Goal: Information Seeking & Learning: Learn about a topic

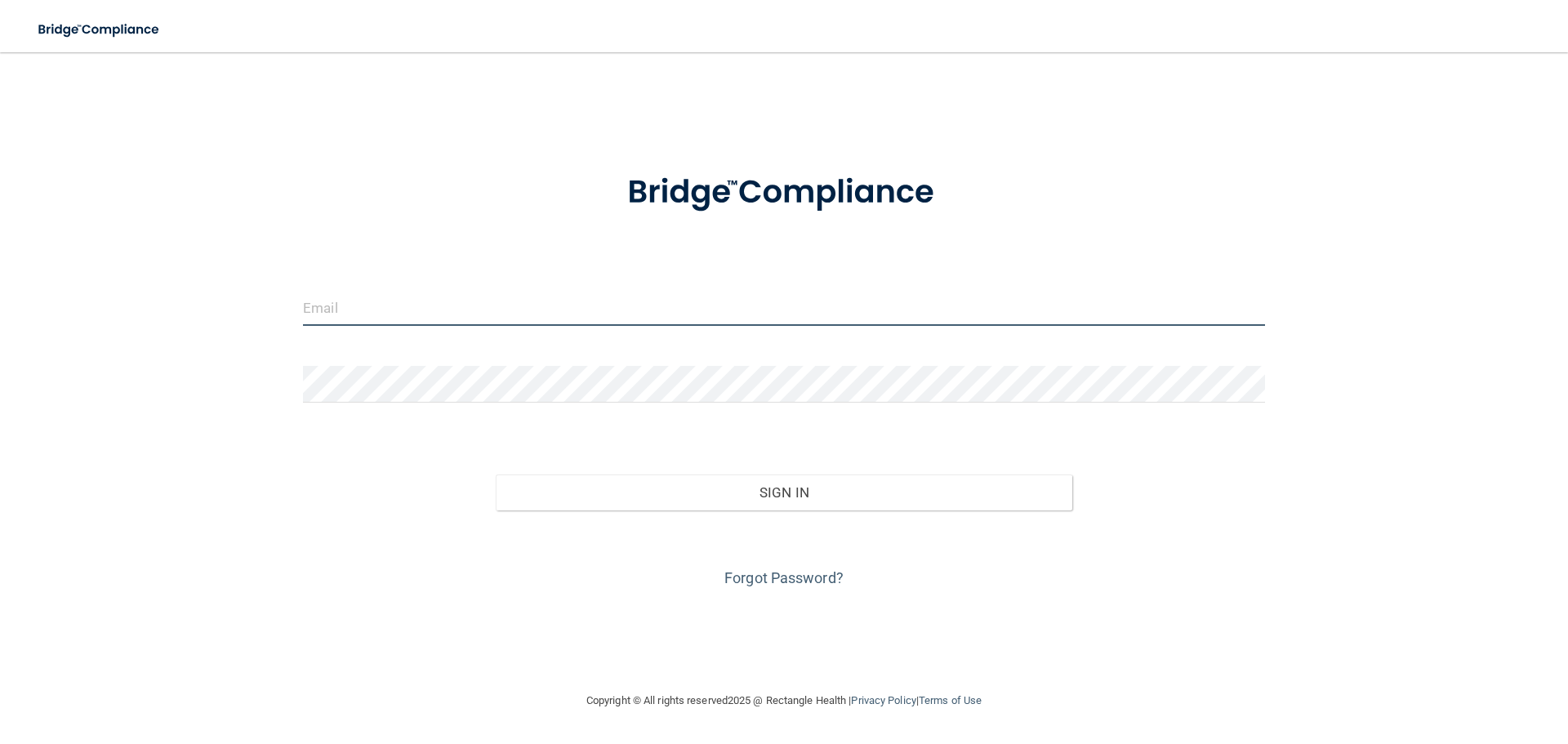
click at [327, 311] on input "email" at bounding box center [784, 307] width 962 height 37
type input "[EMAIL_ADDRESS][DOMAIN_NAME]"
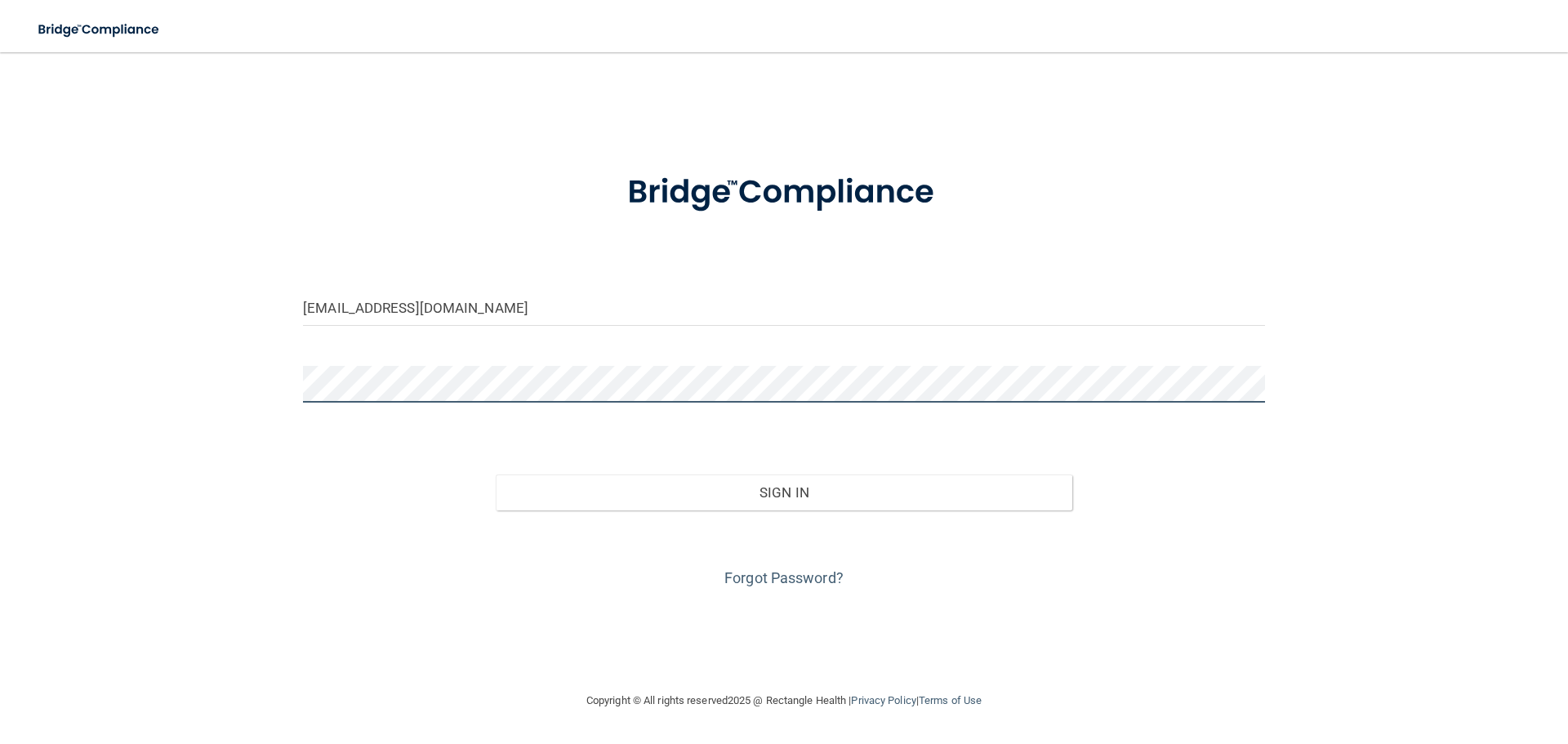
click at [496, 475] on button "Sign In" at bounding box center [784, 493] width 577 height 36
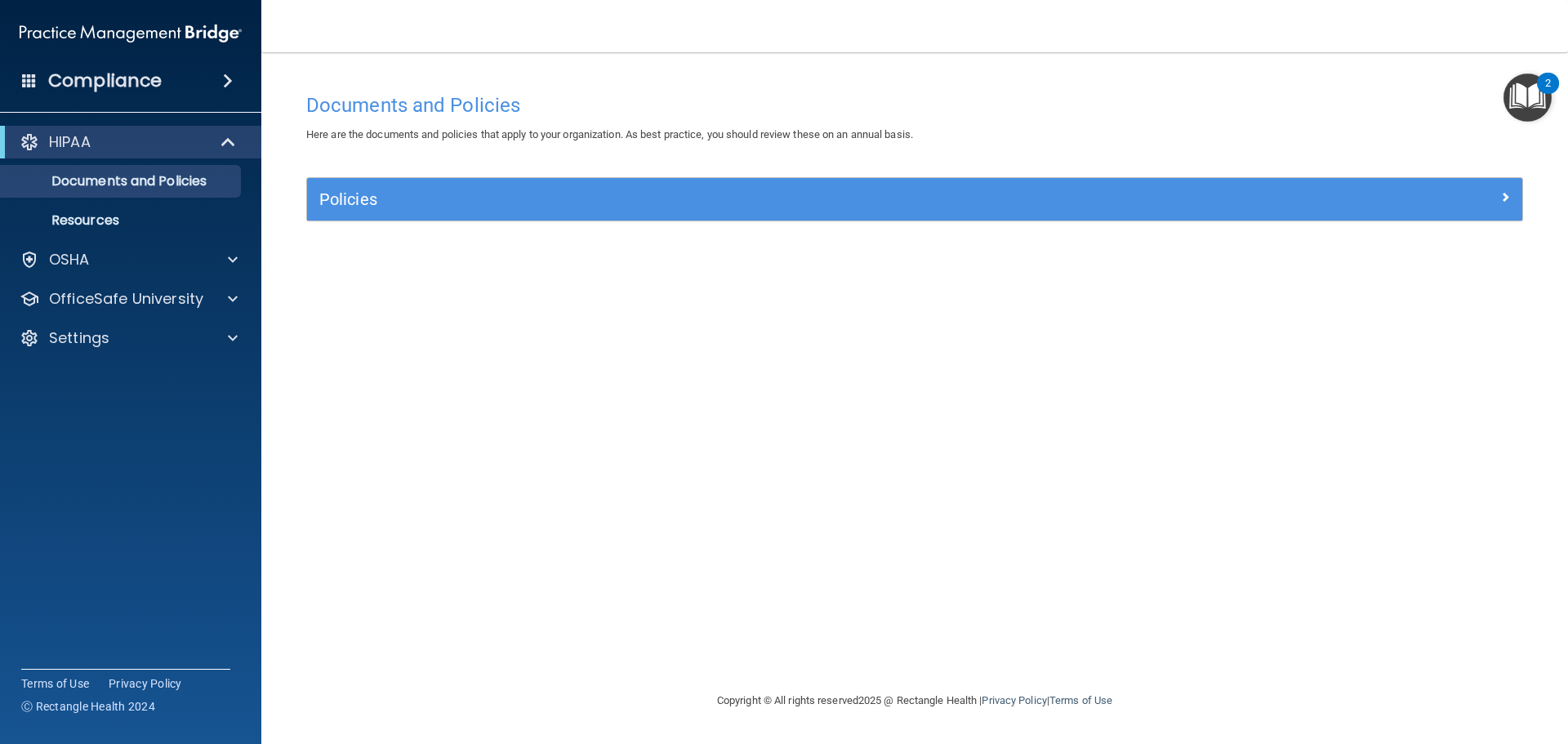
click at [224, 82] on span at bounding box center [227, 80] width 10 height 19
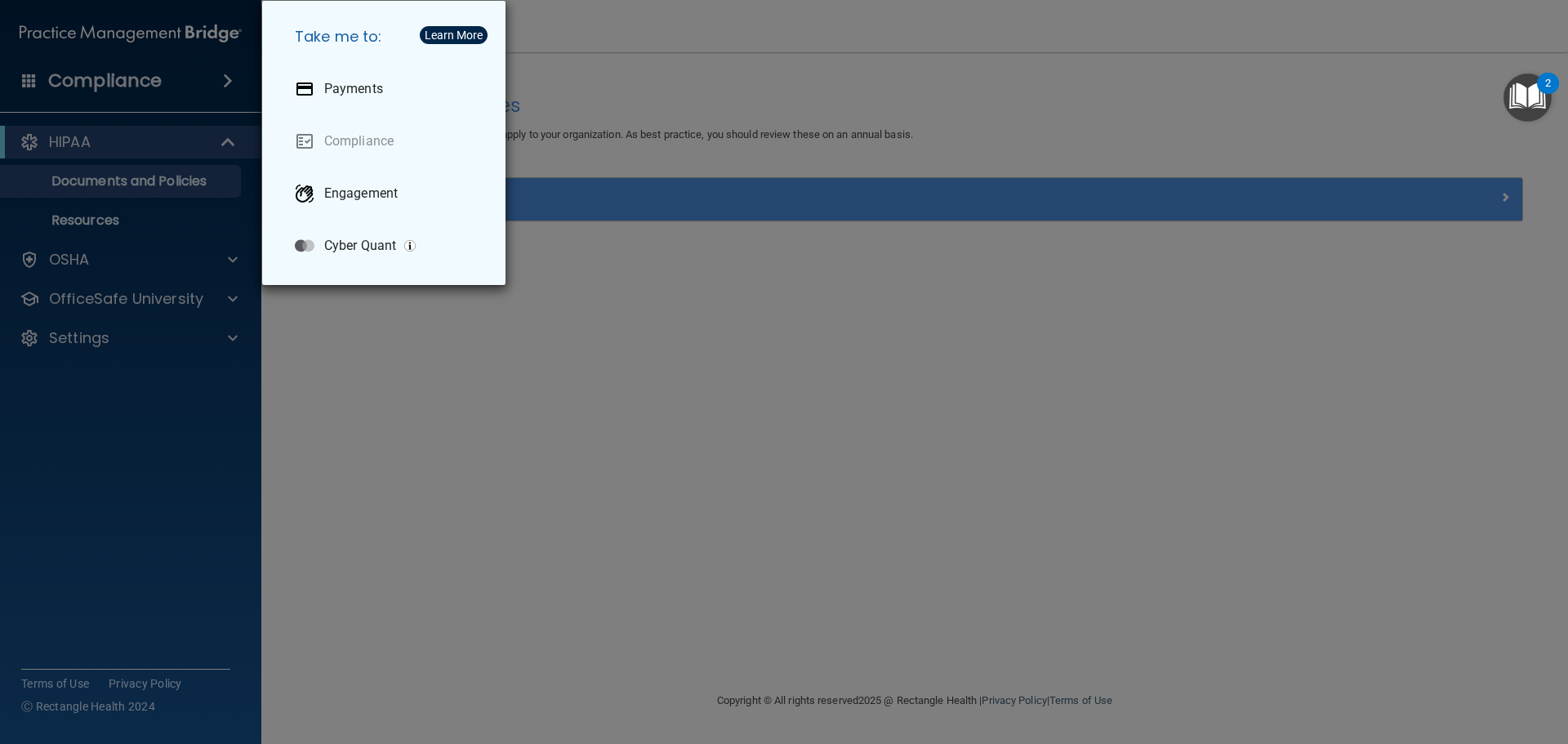
click at [141, 279] on div "Take me to: Payments Compliance Engagement Cyber Quant" at bounding box center [784, 372] width 1568 height 744
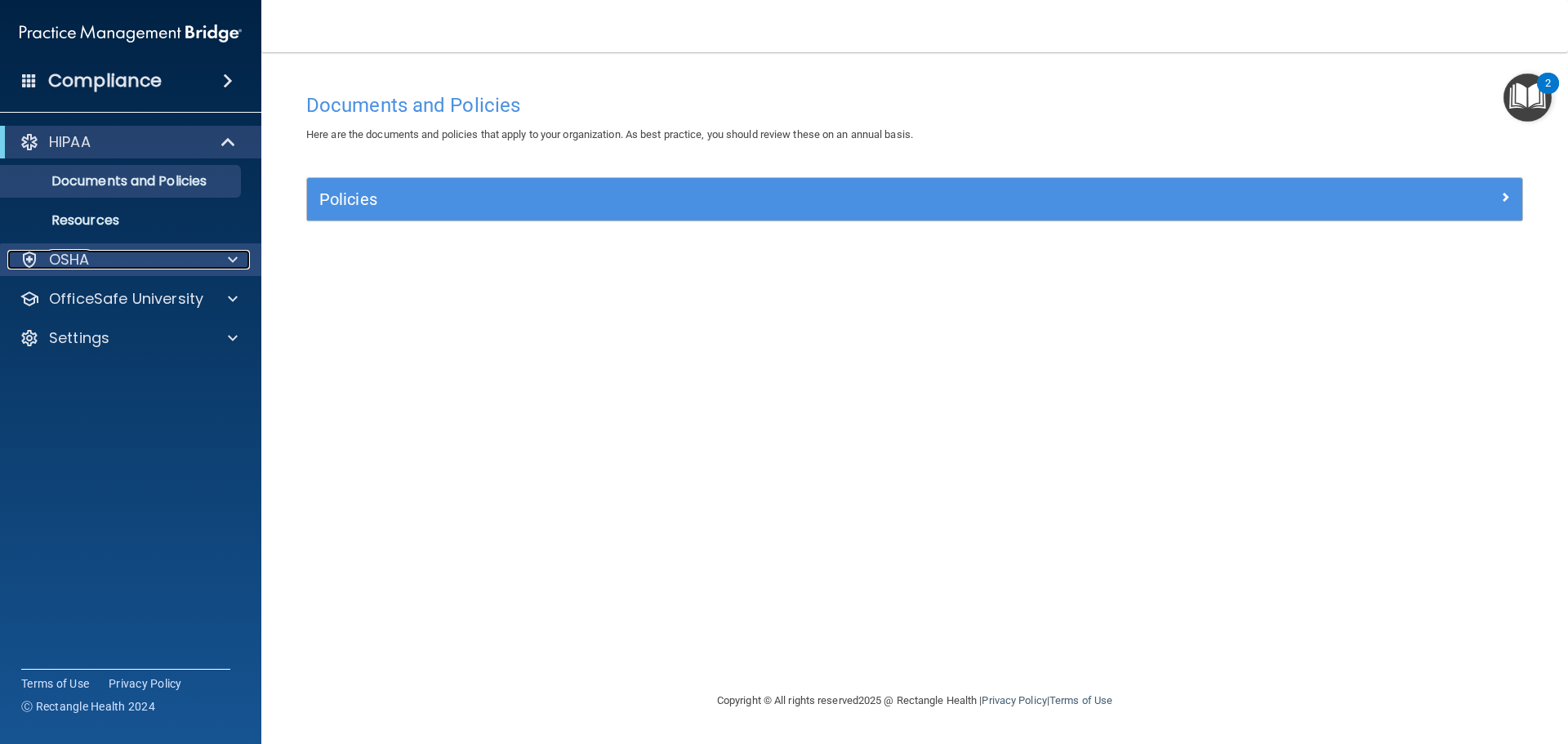
click at [226, 256] on div at bounding box center [230, 259] width 41 height 19
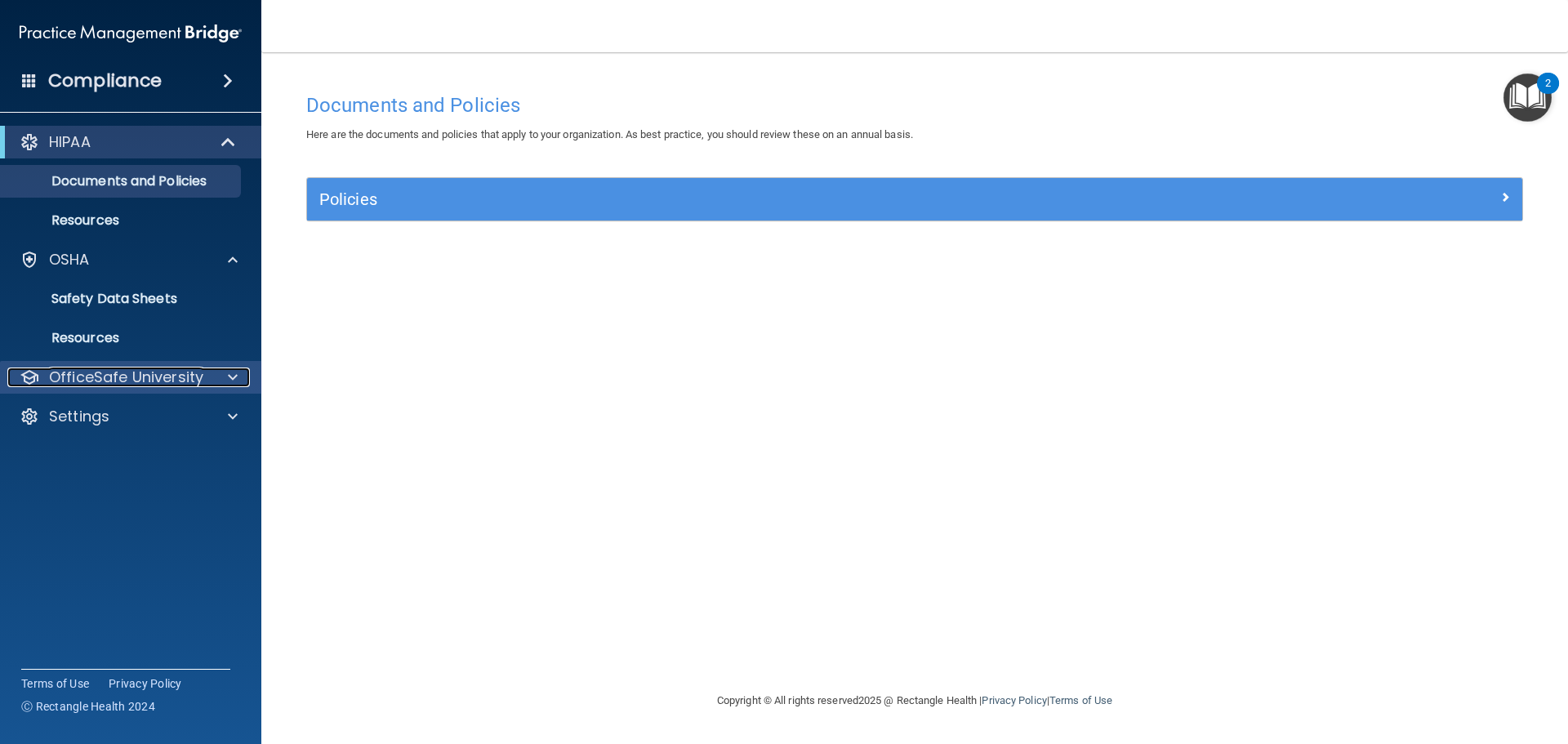
click at [224, 369] on div at bounding box center [230, 377] width 41 height 19
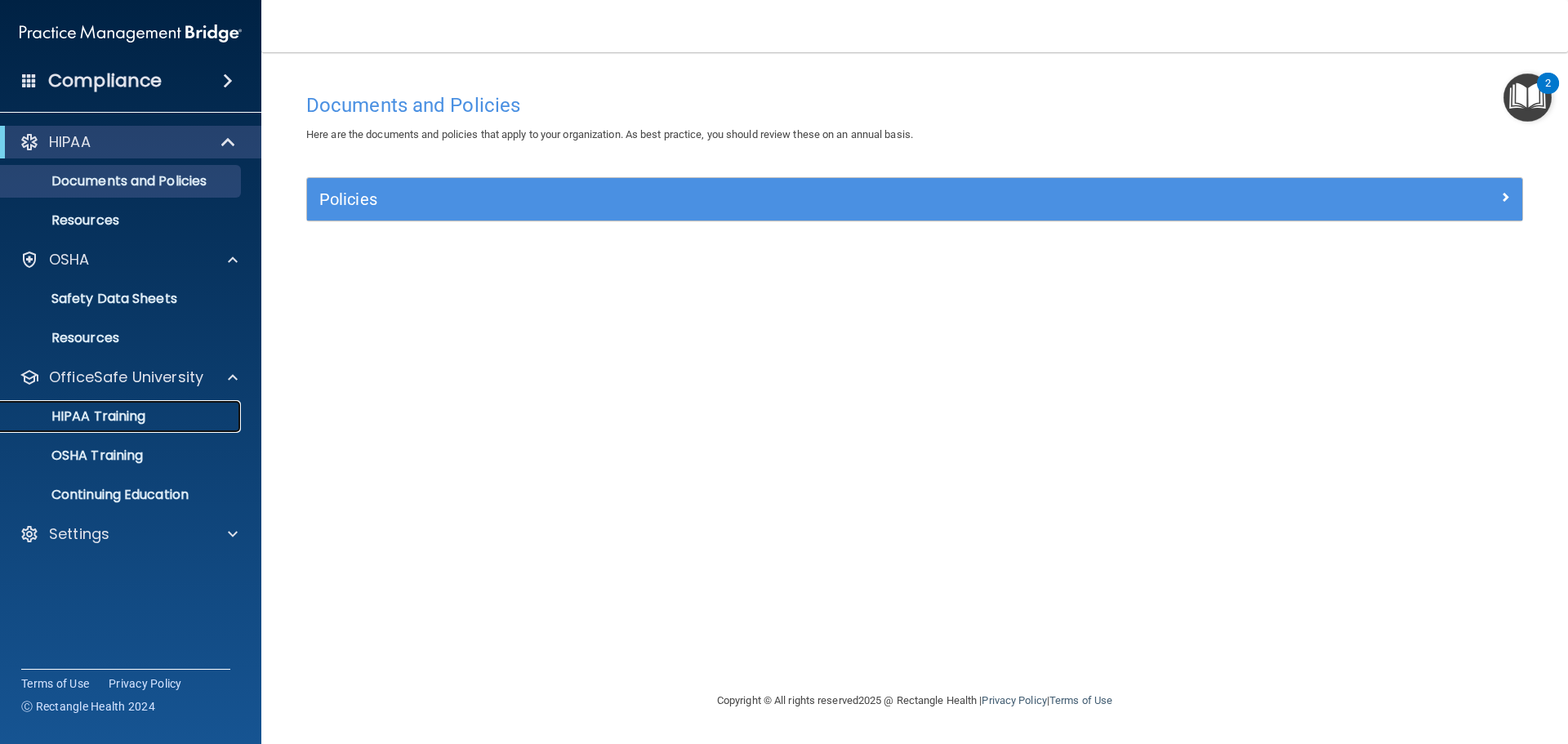
click at [93, 414] on p "HIPAA Training" at bounding box center [78, 417] width 134 height 17
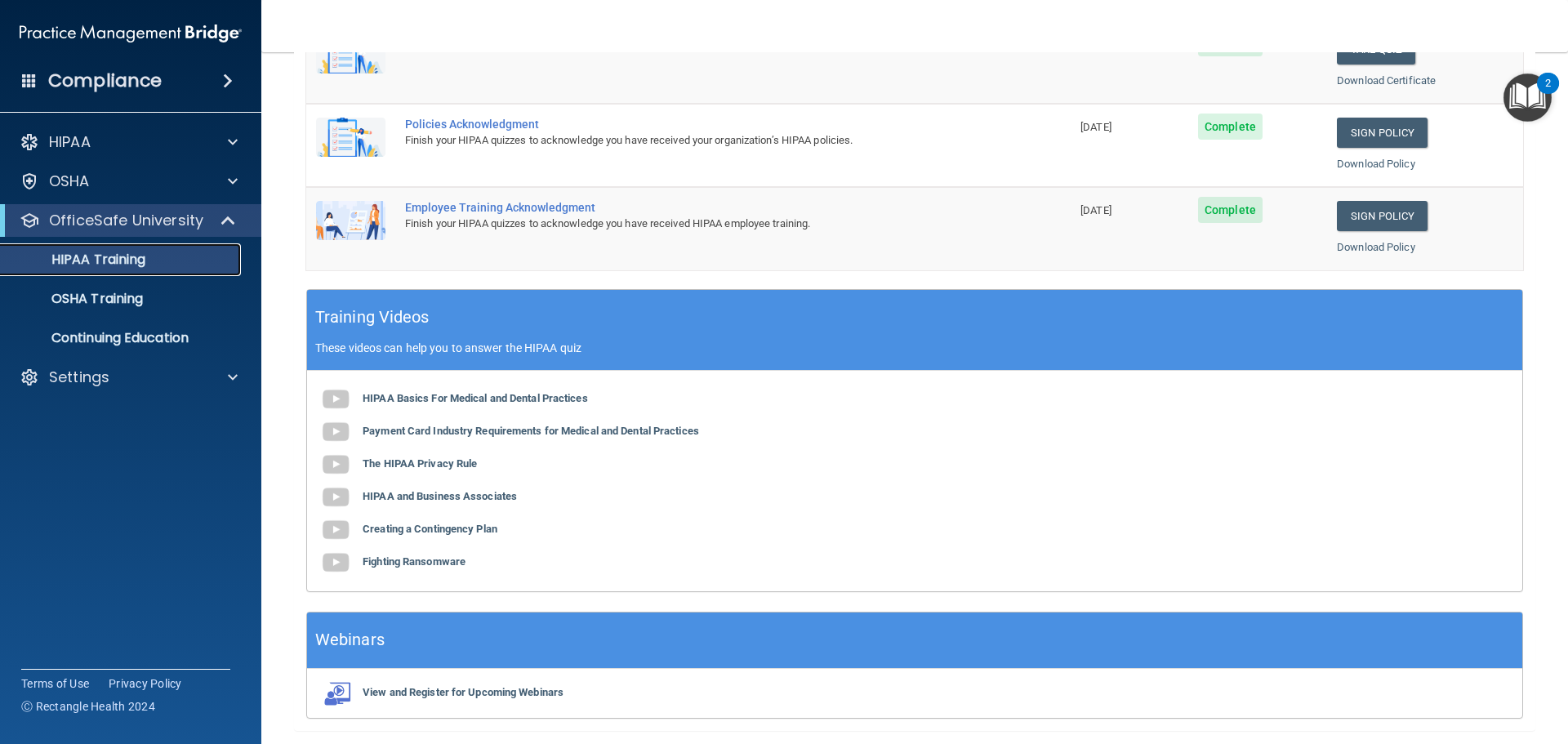
scroll to position [159, 0]
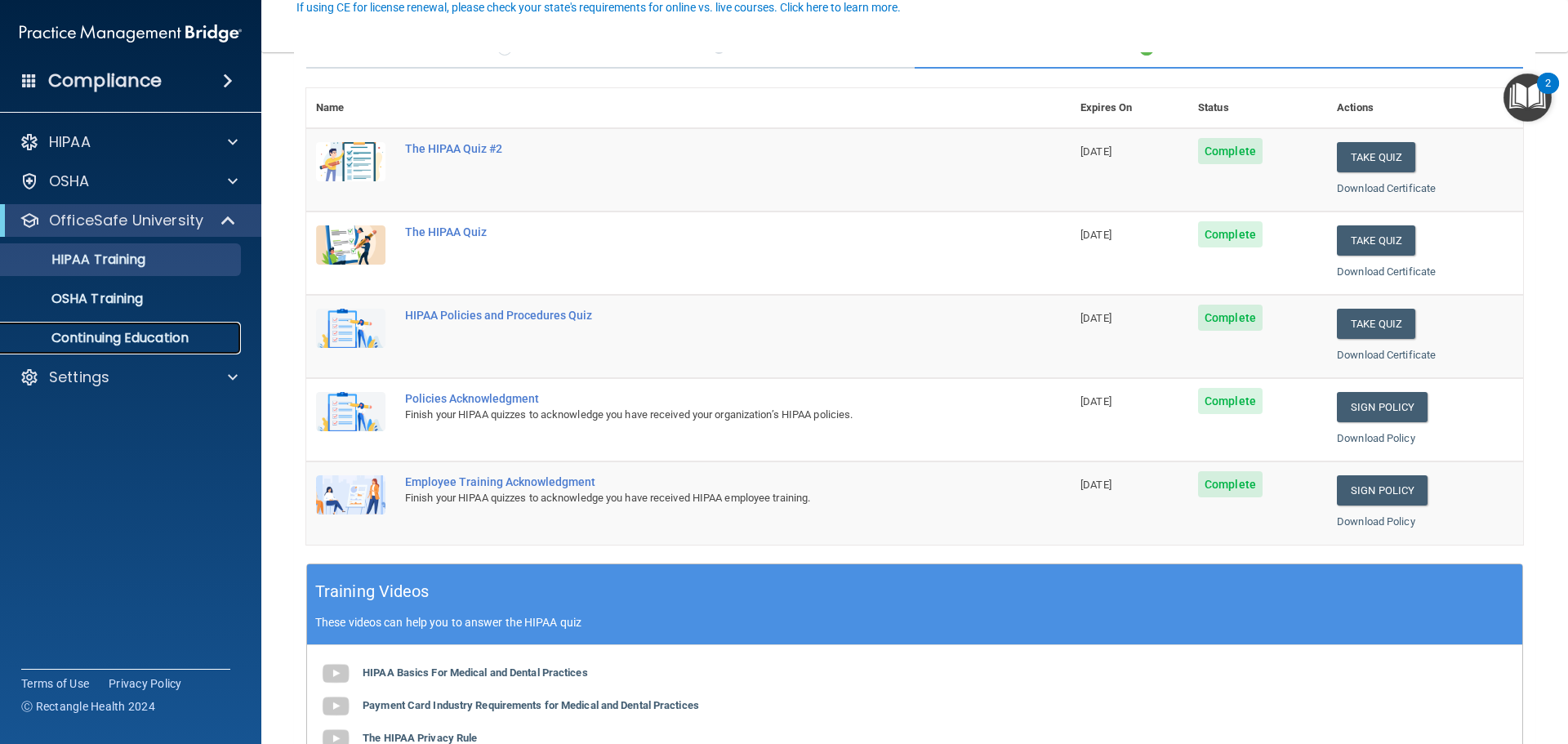
click at [135, 349] on link "Continuing Education" at bounding box center [112, 338] width 258 height 32
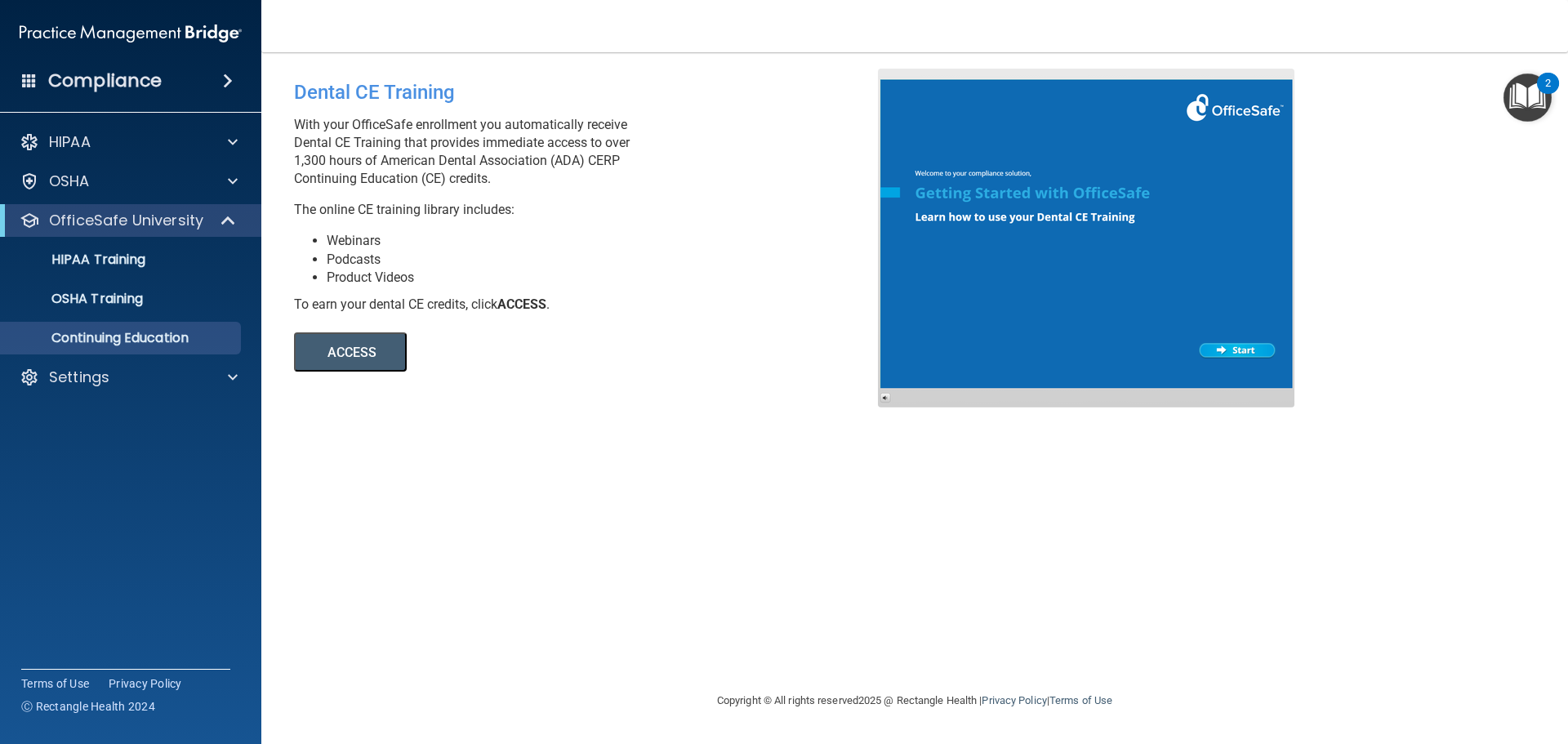
click at [1528, 85] on img "Open Resource Center, 2 new notifications" at bounding box center [1527, 97] width 48 height 48
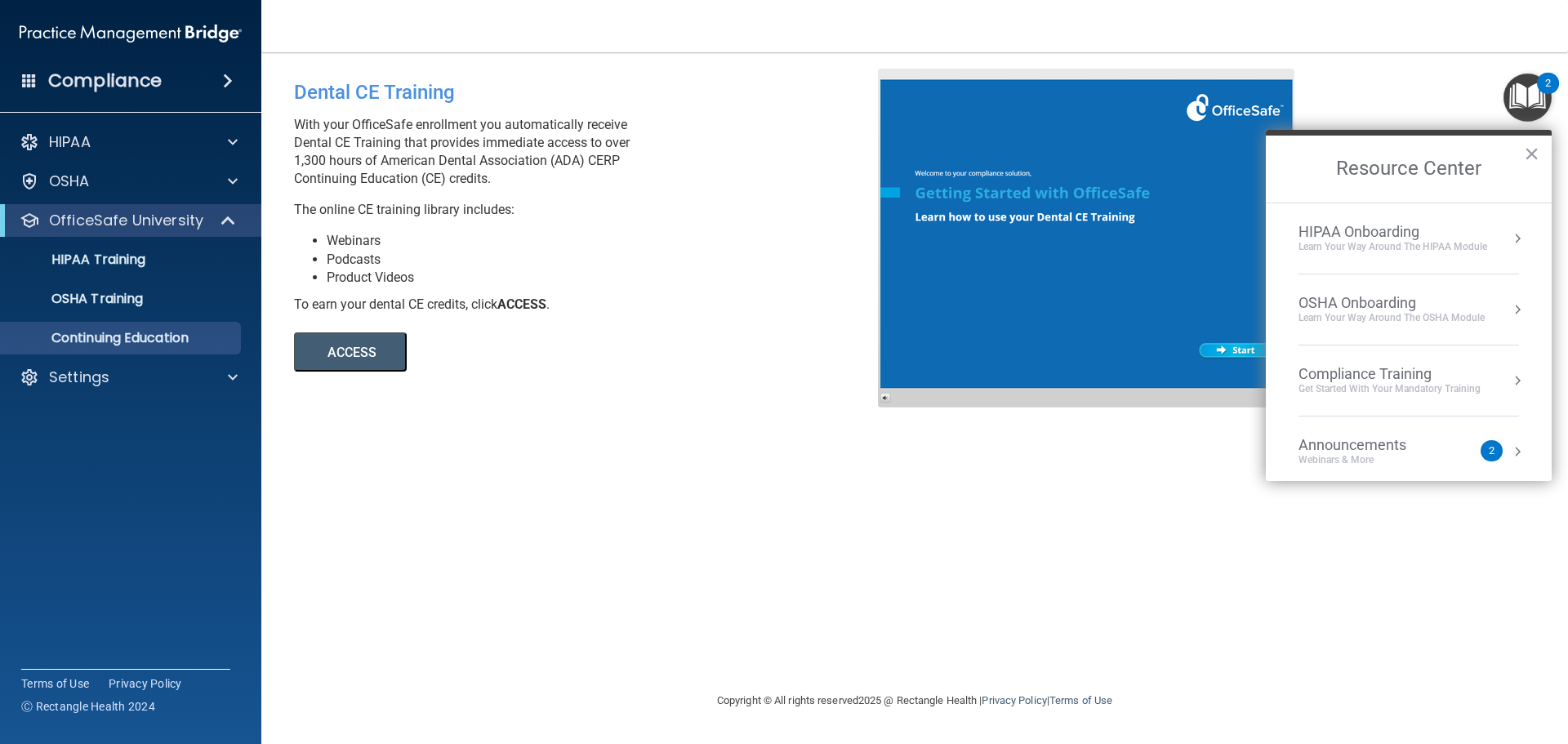
click at [1496, 387] on div "Compliance Training Get Started with your mandatory training" at bounding box center [1409, 381] width 221 height 31
click at [1350, 235] on div "HIPAA Training for Members" at bounding box center [1370, 230] width 182 height 15
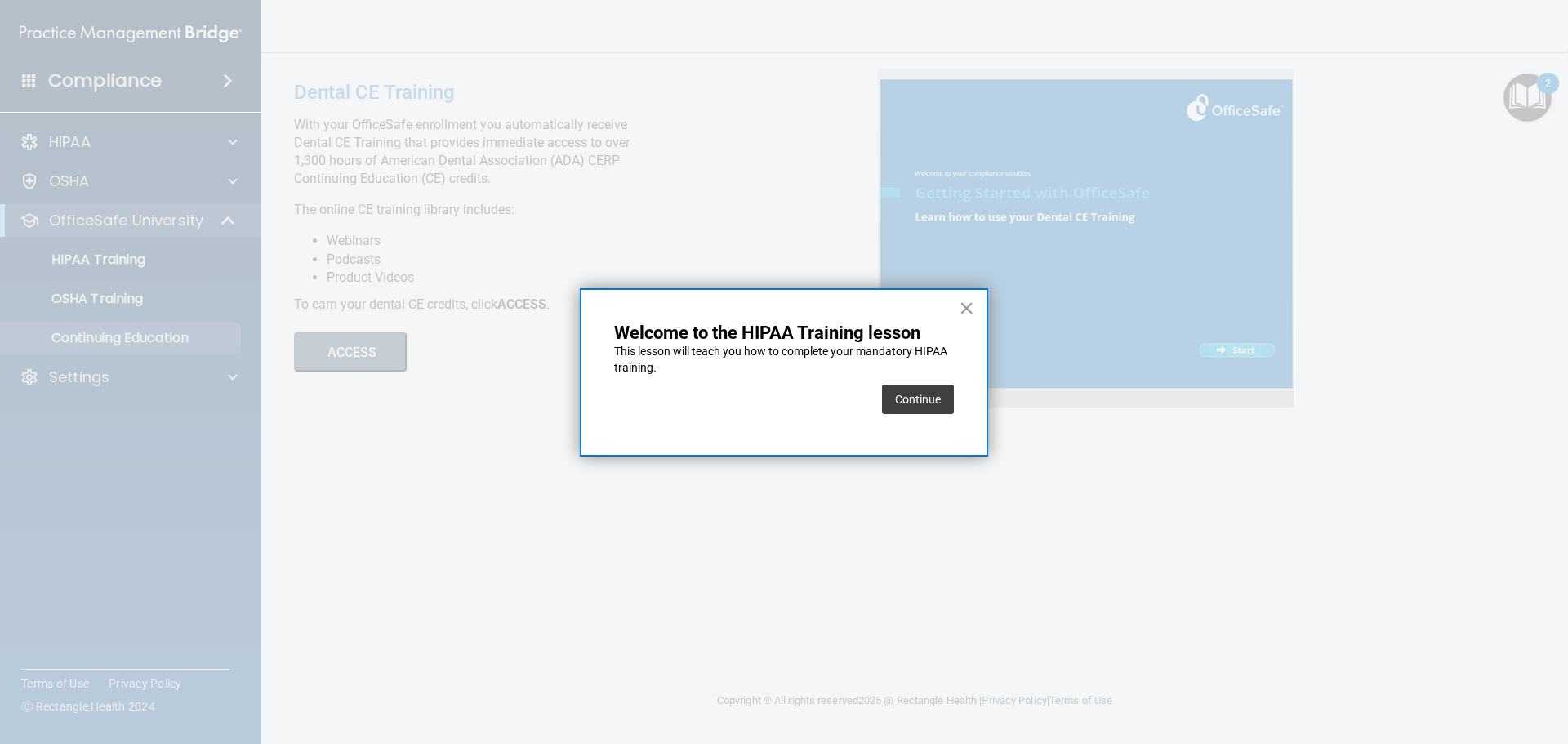
click at [961, 314] on button "×" at bounding box center [966, 308] width 16 height 26
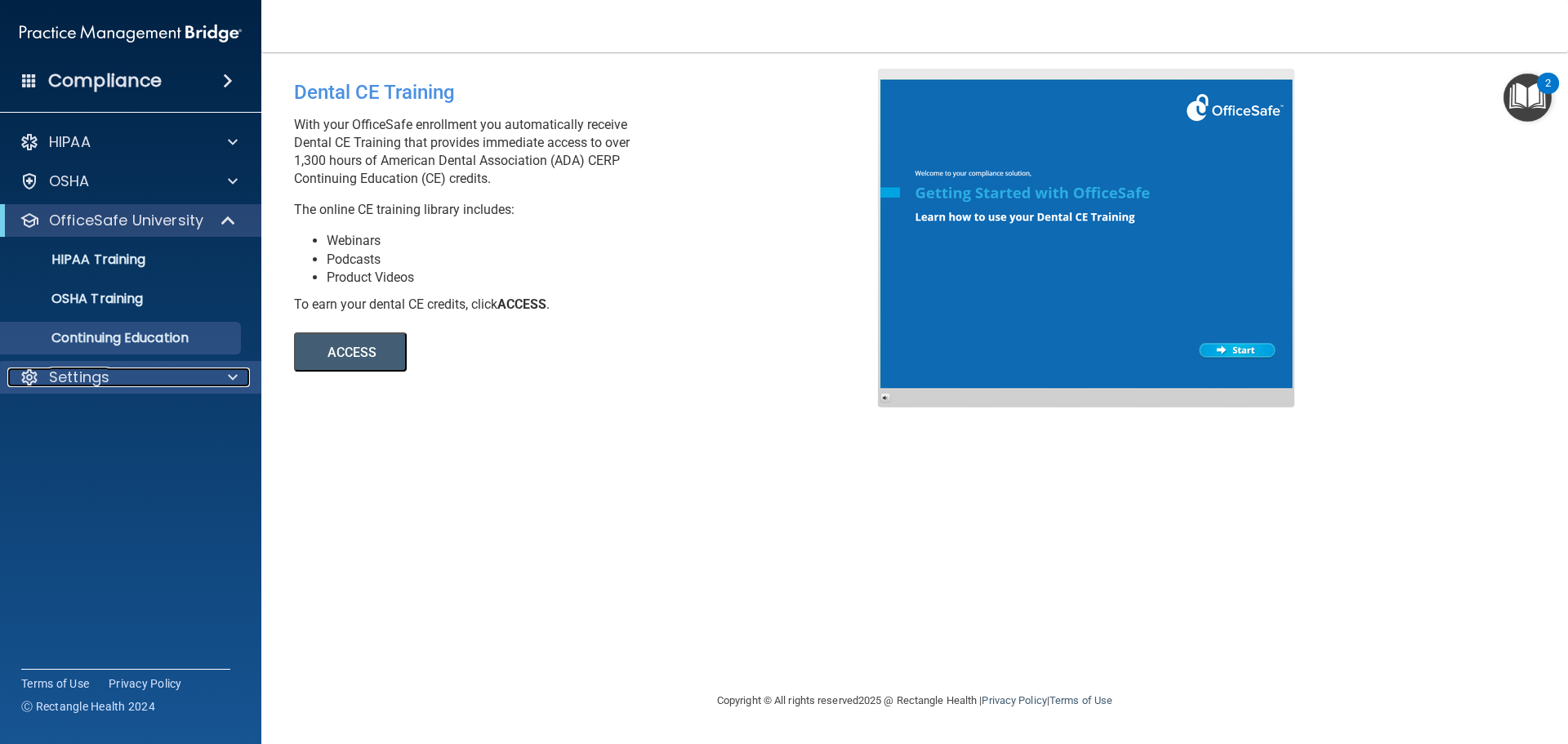
click at [108, 382] on p "Settings" at bounding box center [79, 377] width 60 height 19
click at [717, 621] on div "Dental CE Training With your OfficeSafe enrollment you automatically receive De…" at bounding box center [915, 372] width 1241 height 606
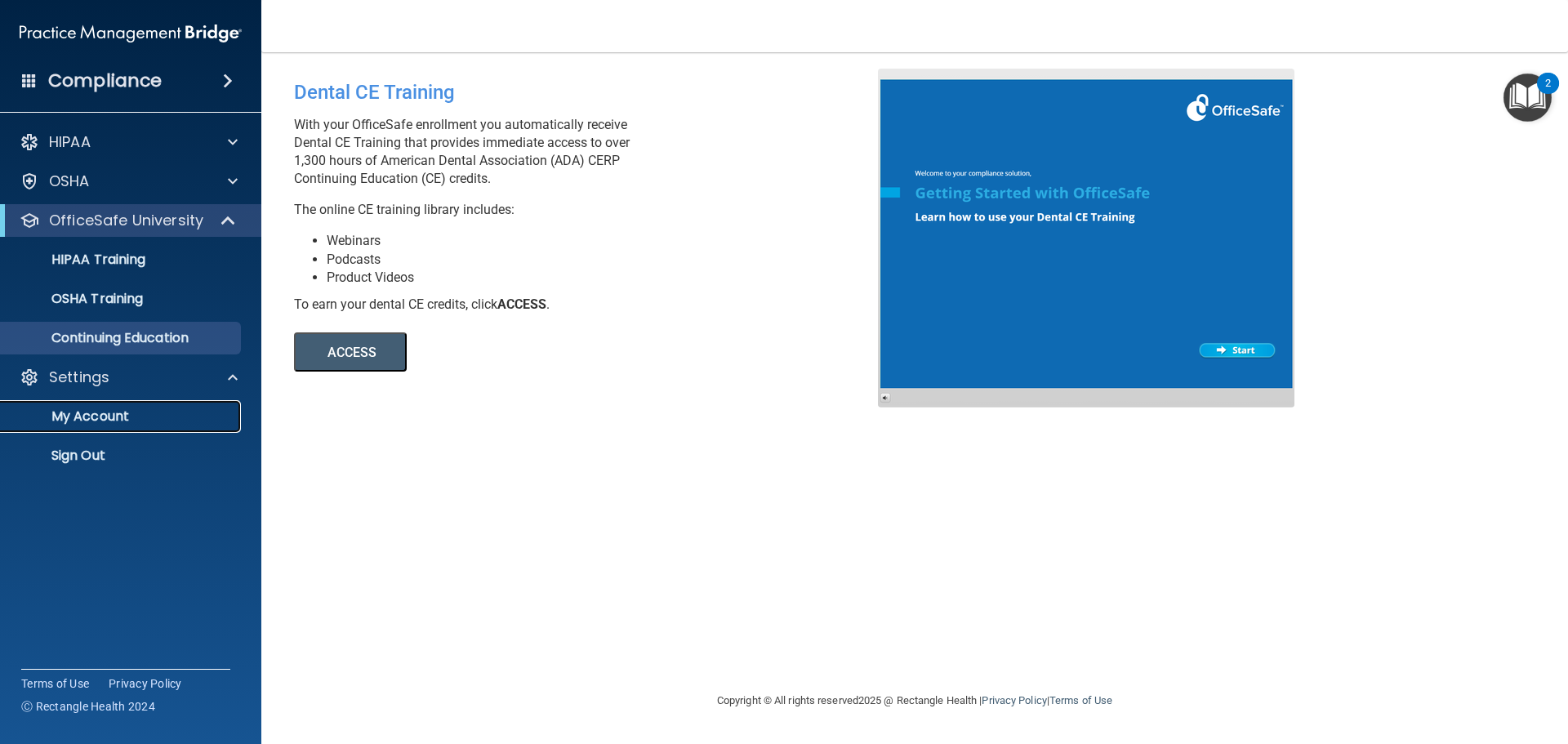
click at [114, 416] on p "My Account" at bounding box center [121, 417] width 223 height 17
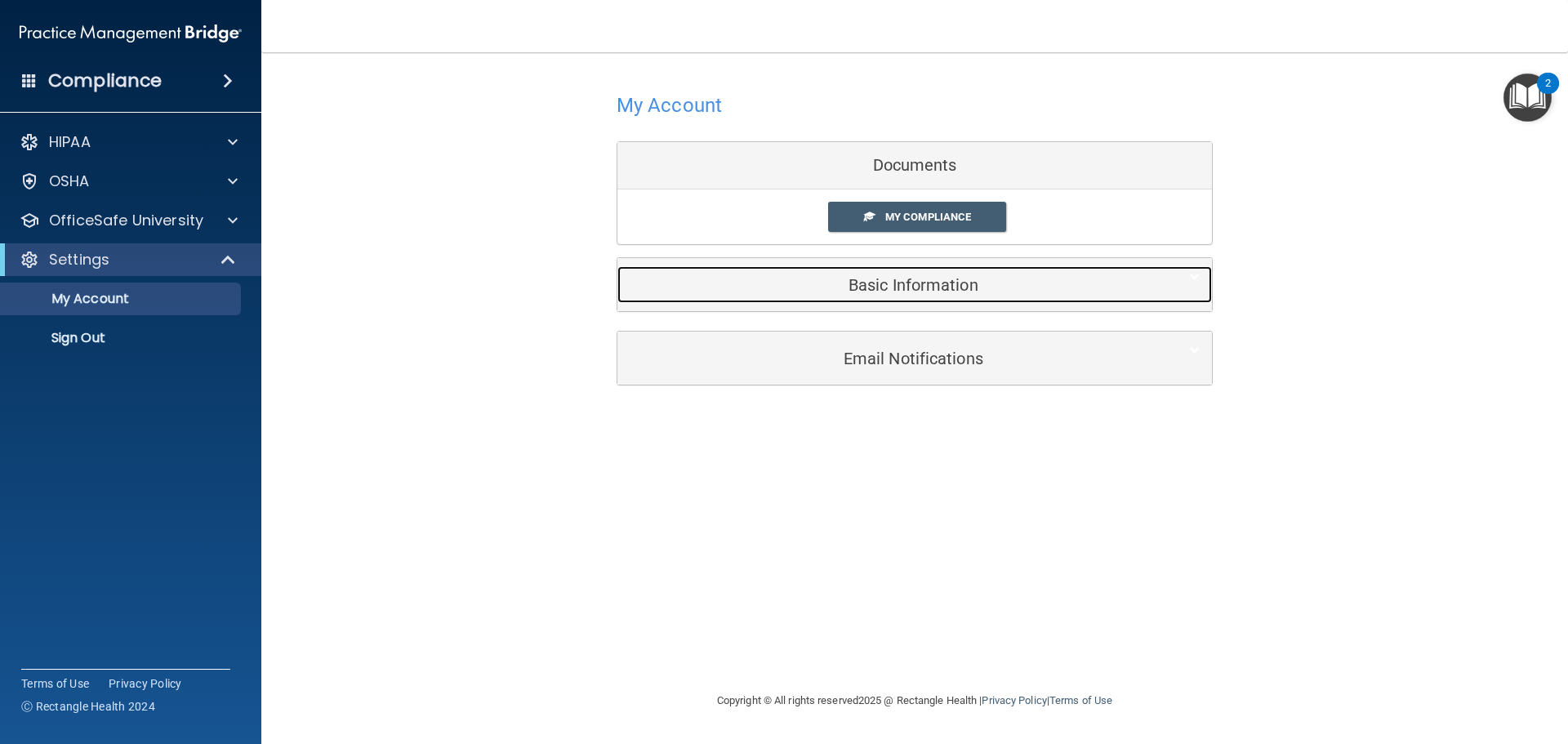
click at [946, 291] on h5 "Basic Information" at bounding box center [890, 285] width 520 height 18
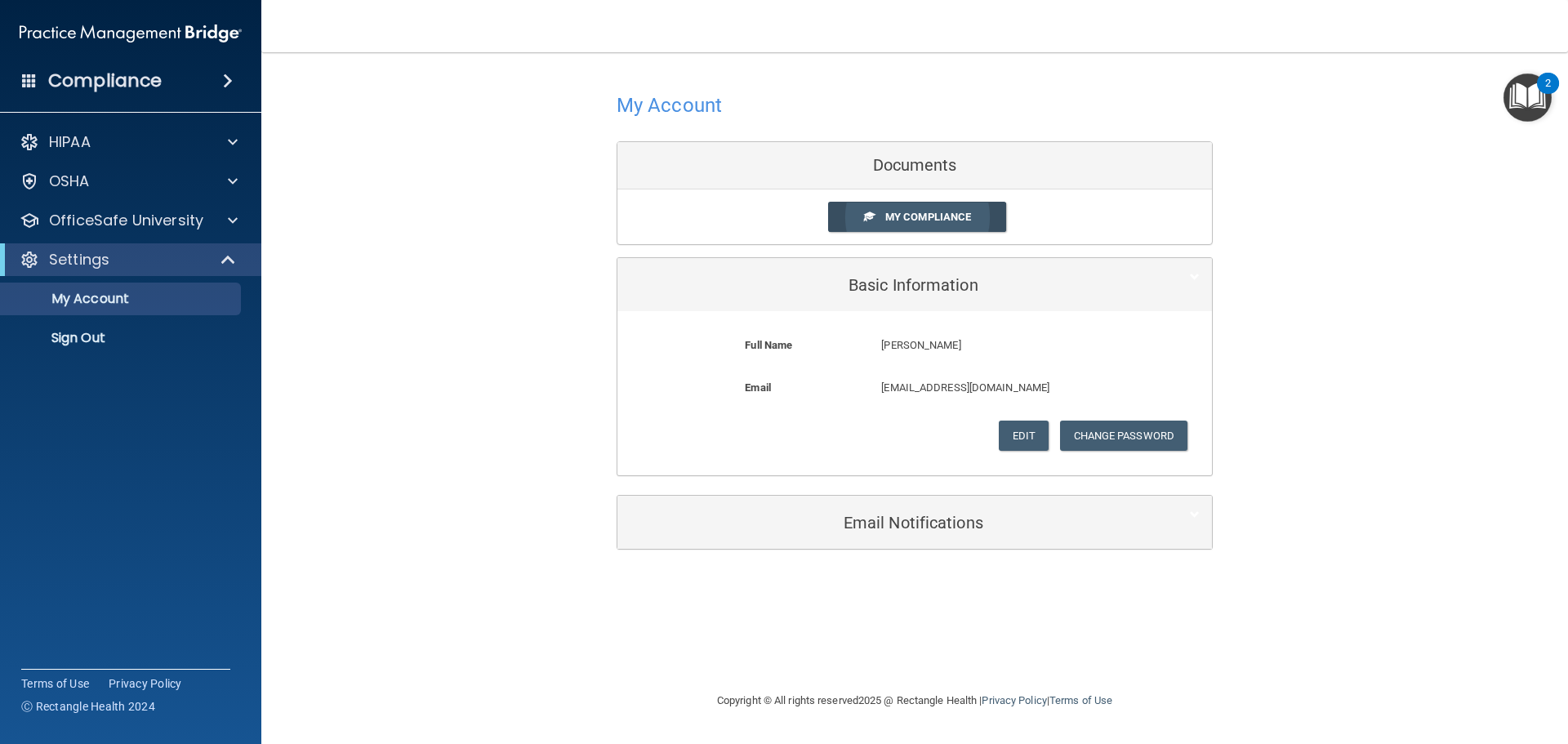
click at [948, 222] on span "My Compliance" at bounding box center [928, 217] width 86 height 12
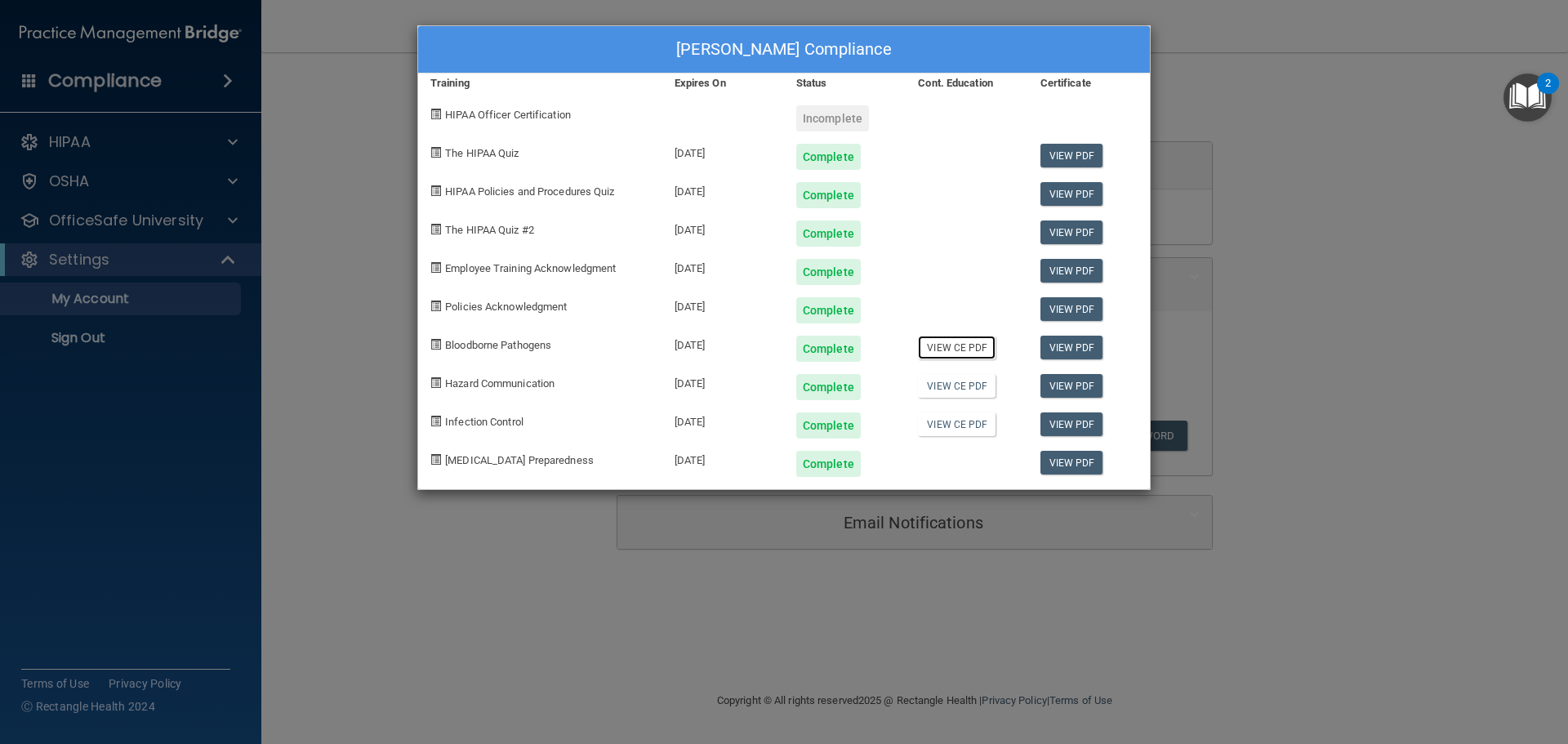
click at [950, 350] on link "View CE PDF" at bounding box center [957, 348] width 78 height 24
click at [953, 389] on link "View CE PDF" at bounding box center [957, 385] width 78 height 24
click at [959, 423] on link "View CE PDF" at bounding box center [957, 424] width 78 height 24
drag, startPoint x: 1081, startPoint y: 42, endPoint x: 1128, endPoint y: 59, distance: 50.0
click at [1081, 42] on div "[PERSON_NAME] Compliance" at bounding box center [784, 50] width 732 height 47
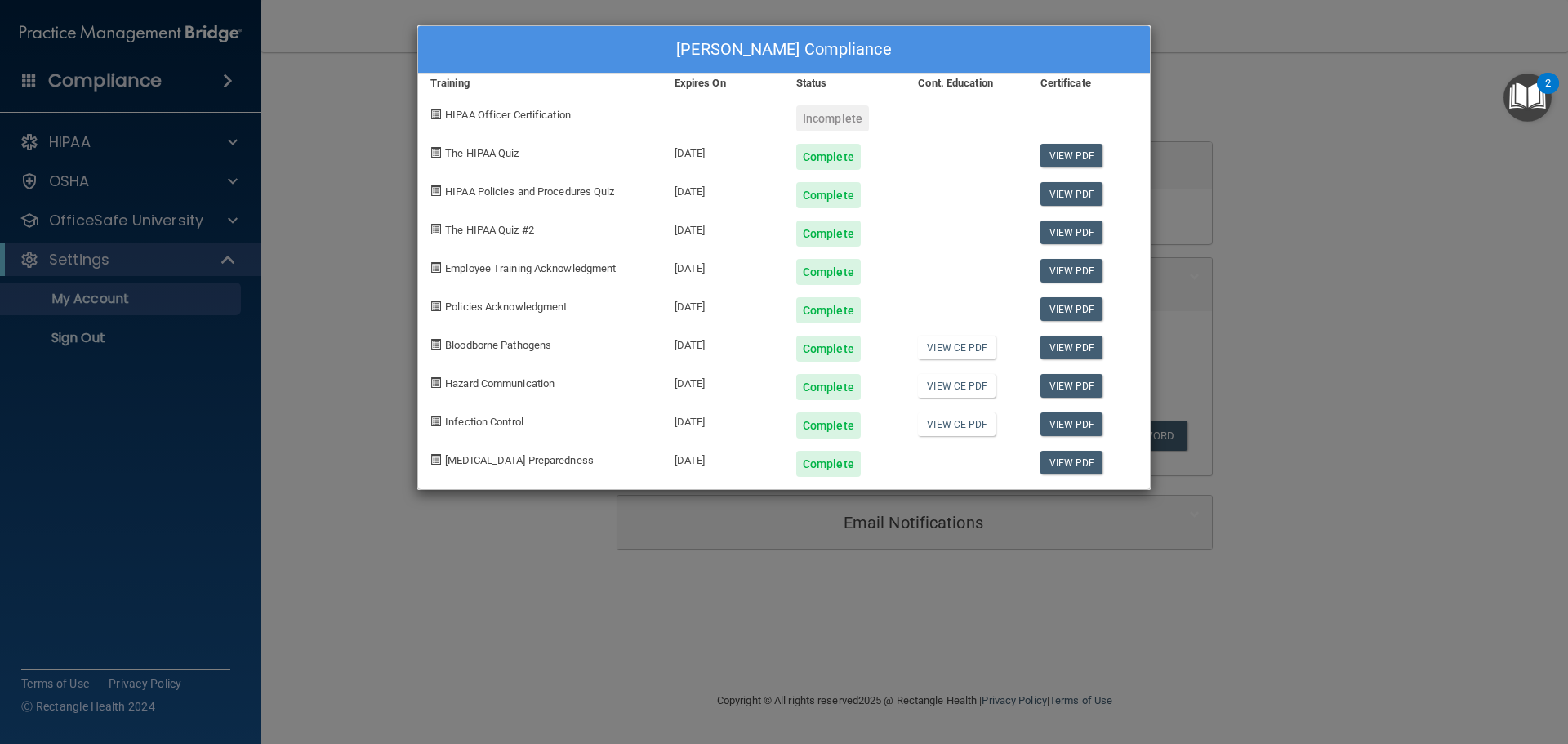
click at [1375, 135] on div "[PERSON_NAME] Compliance Training Expires On Status Cont. Education Certificate…" at bounding box center [784, 372] width 1568 height 744
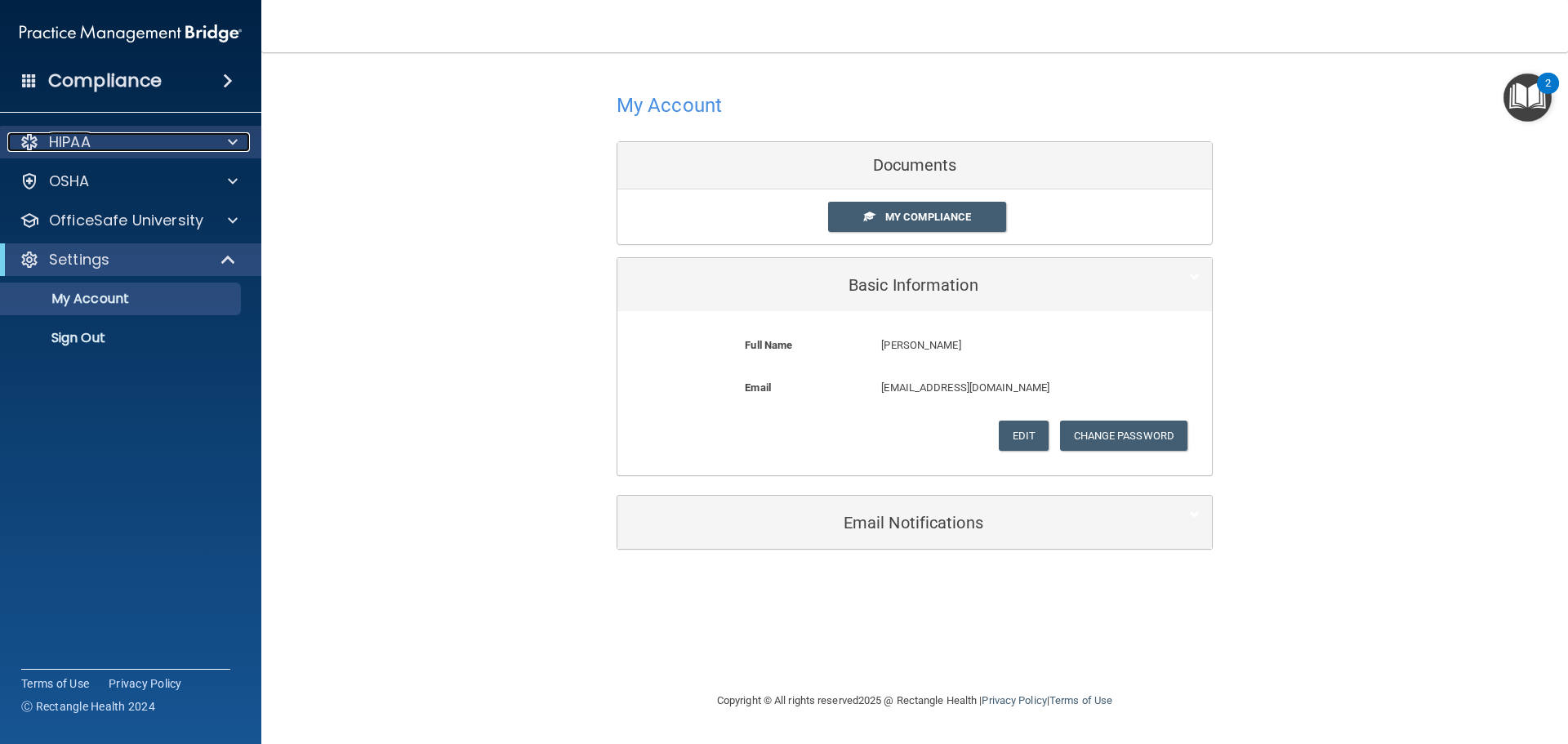
click at [204, 143] on div "HIPAA" at bounding box center [108, 142] width 203 height 19
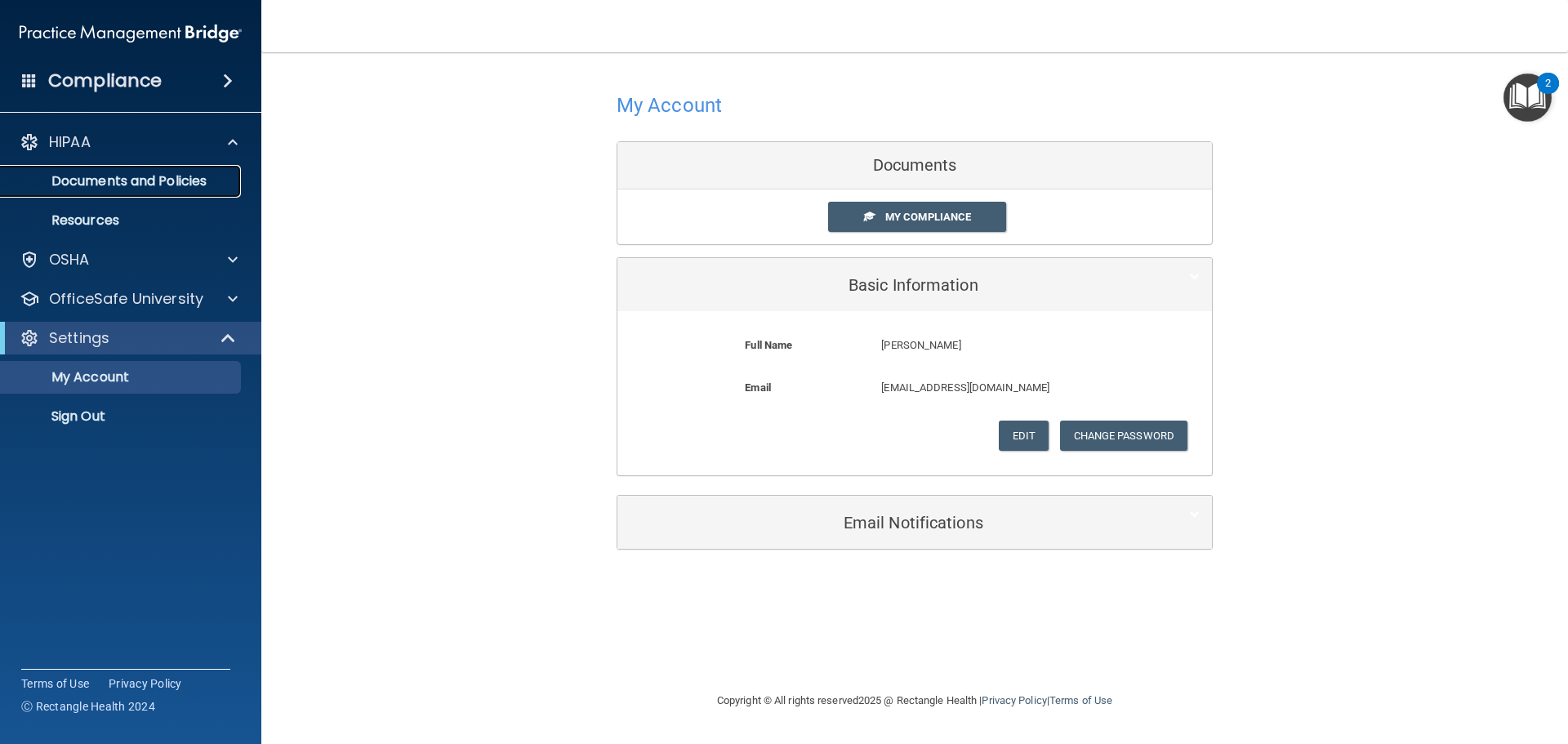
click at [134, 184] on p "Documents and Policies" at bounding box center [121, 181] width 223 height 17
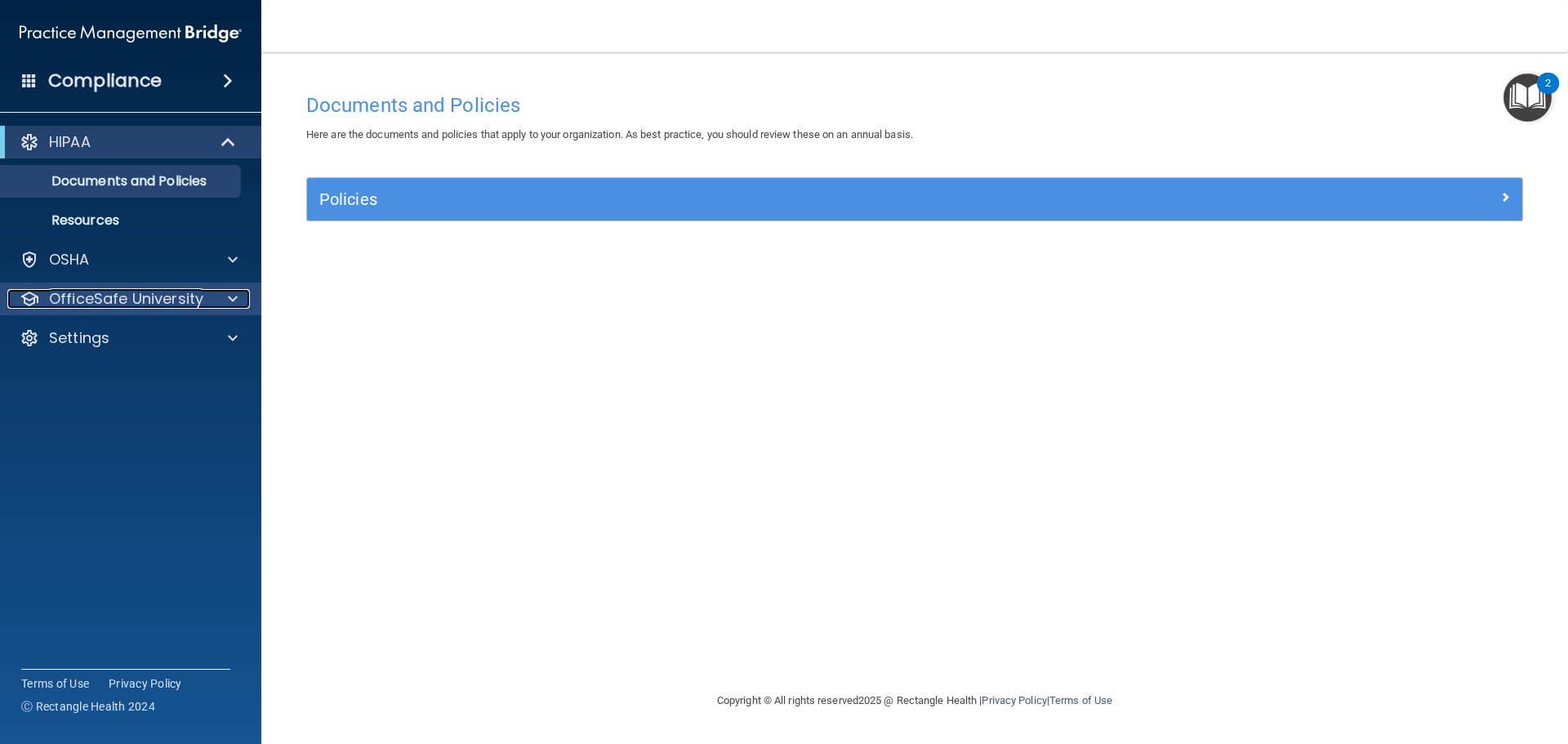
click at [220, 303] on div at bounding box center [230, 299] width 41 height 19
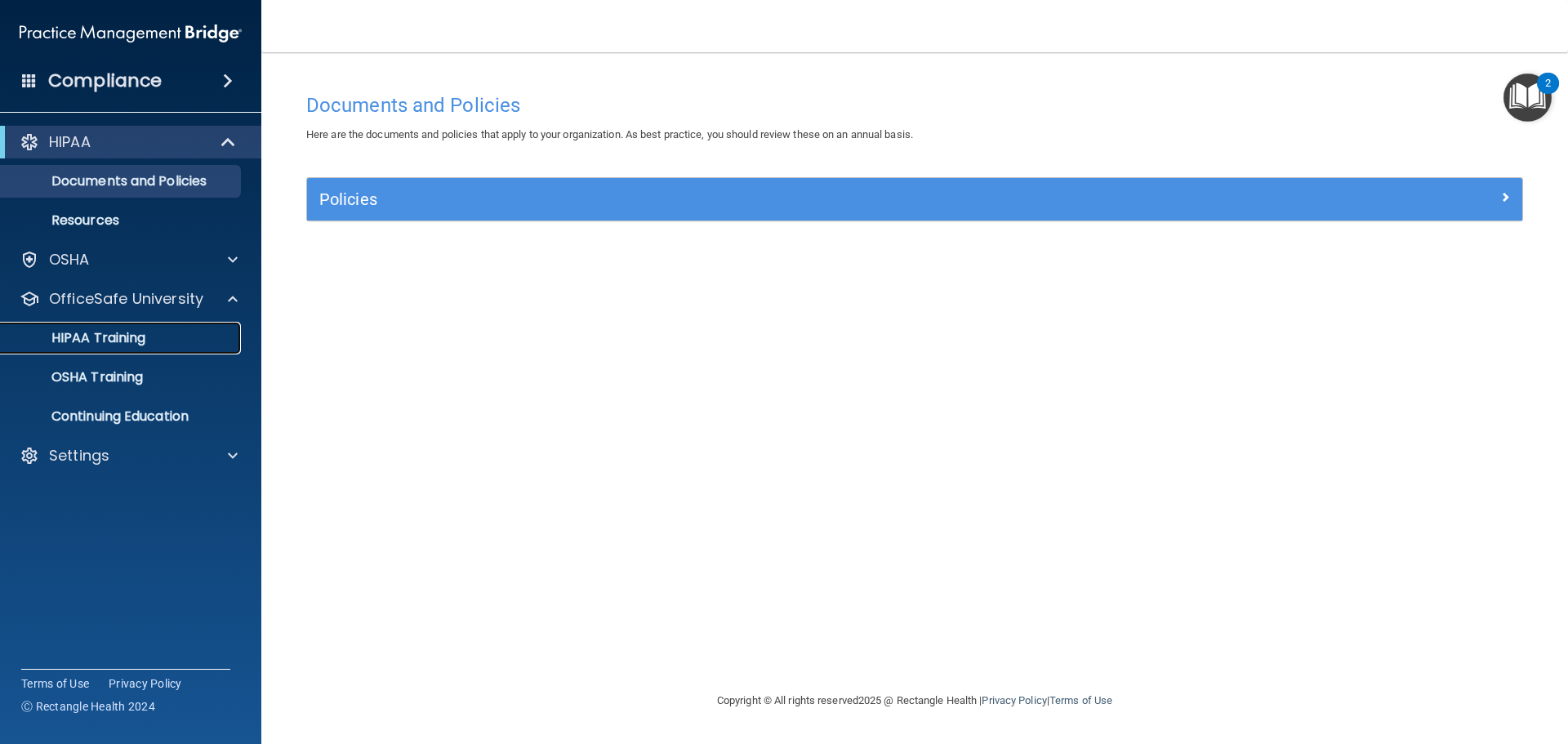
click at [114, 338] on p "HIPAA Training" at bounding box center [78, 338] width 134 height 17
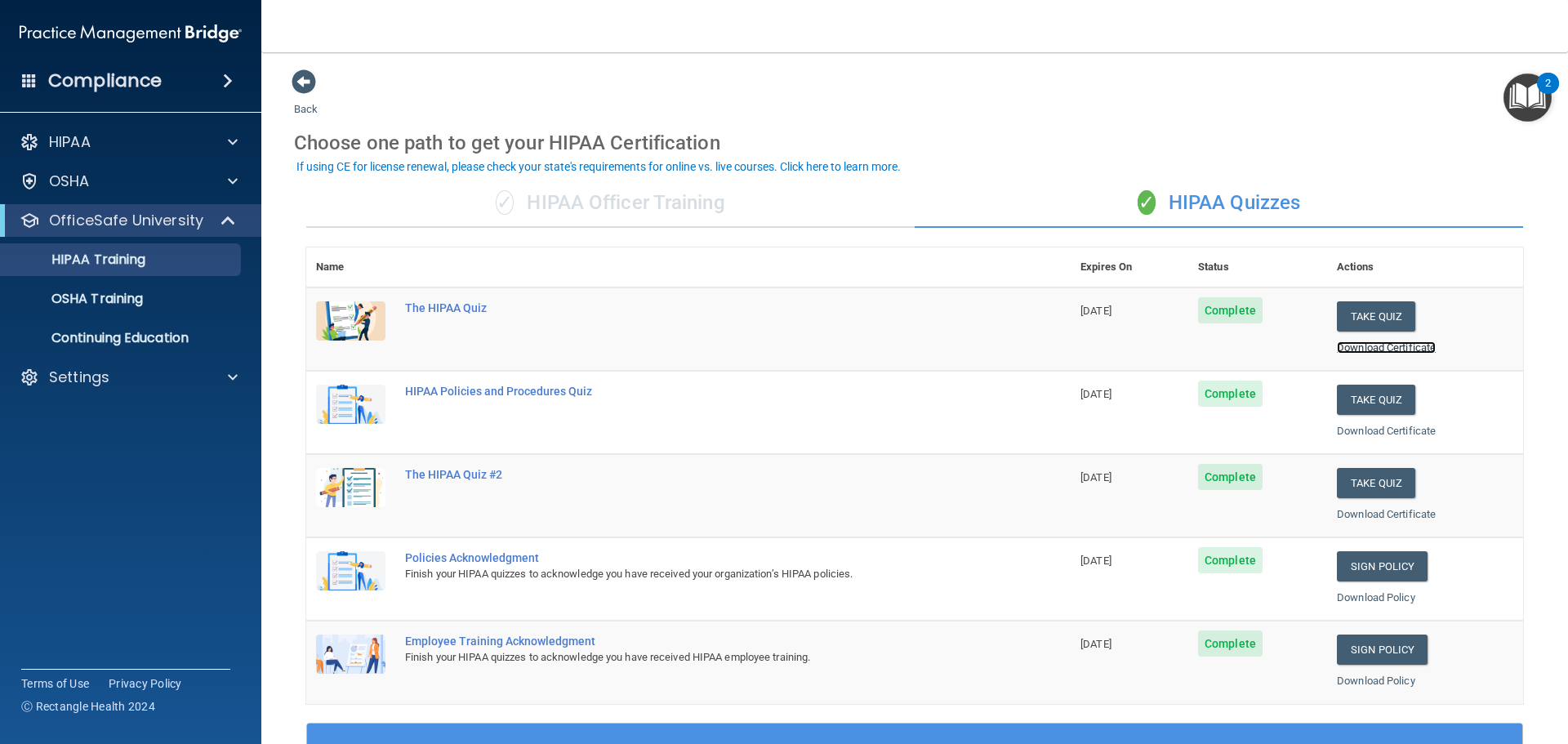
click at [1356, 350] on link "Download Certificate" at bounding box center [1386, 348] width 99 height 12
click at [223, 76] on span at bounding box center [227, 80] width 10 height 19
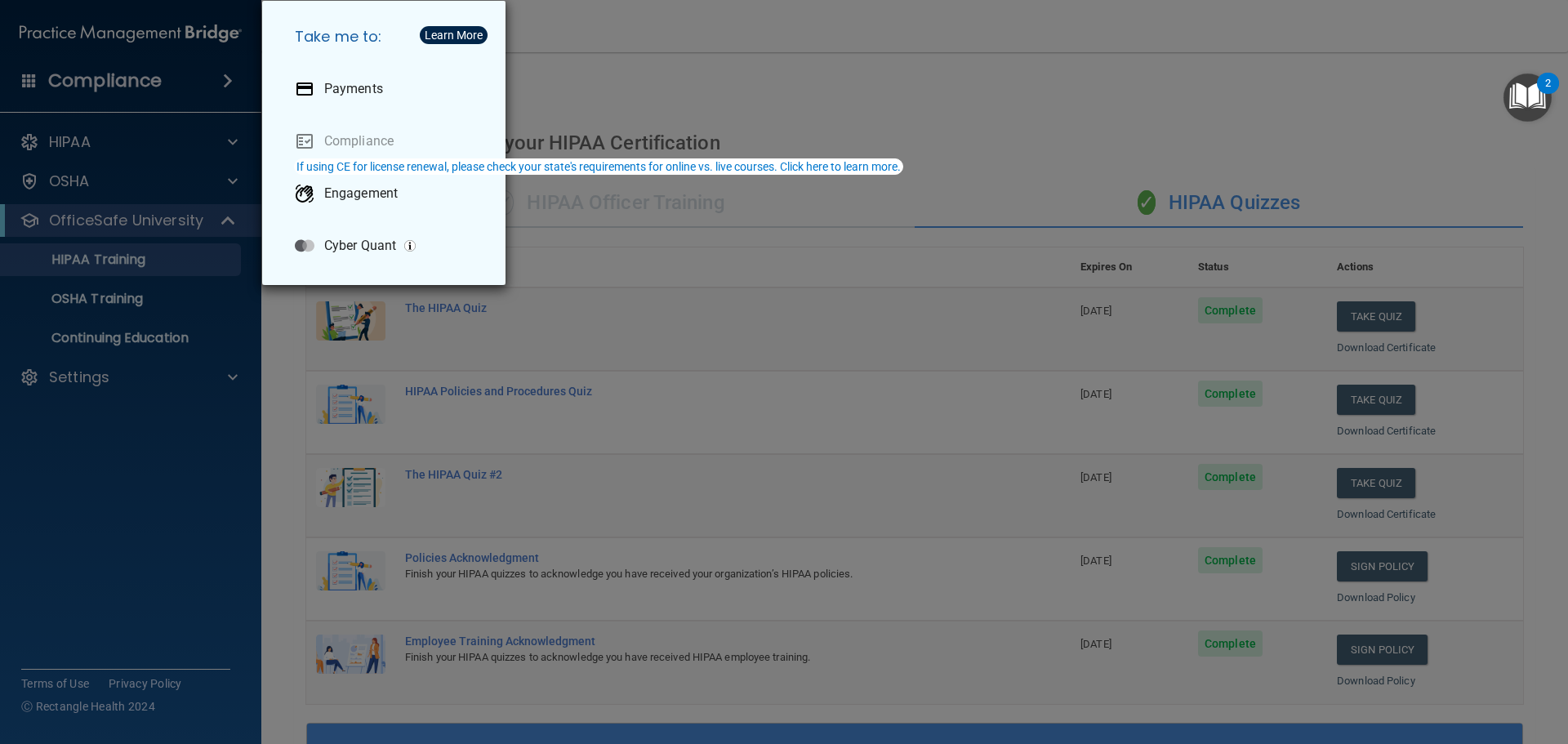
click at [584, 111] on div "Take me to: Payments Compliance Engagement Cyber Quant" at bounding box center [784, 372] width 1568 height 744
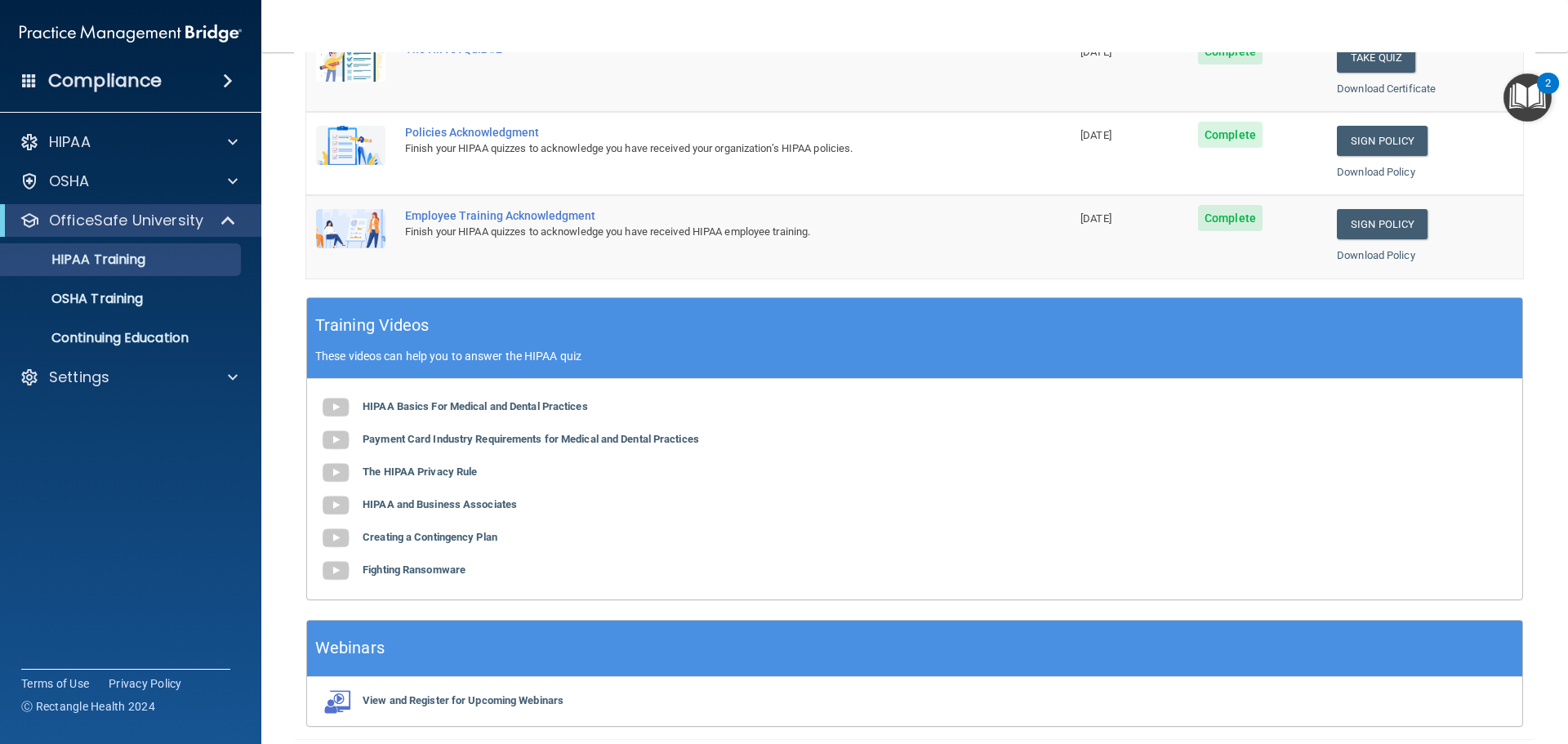
scroll to position [486, 0]
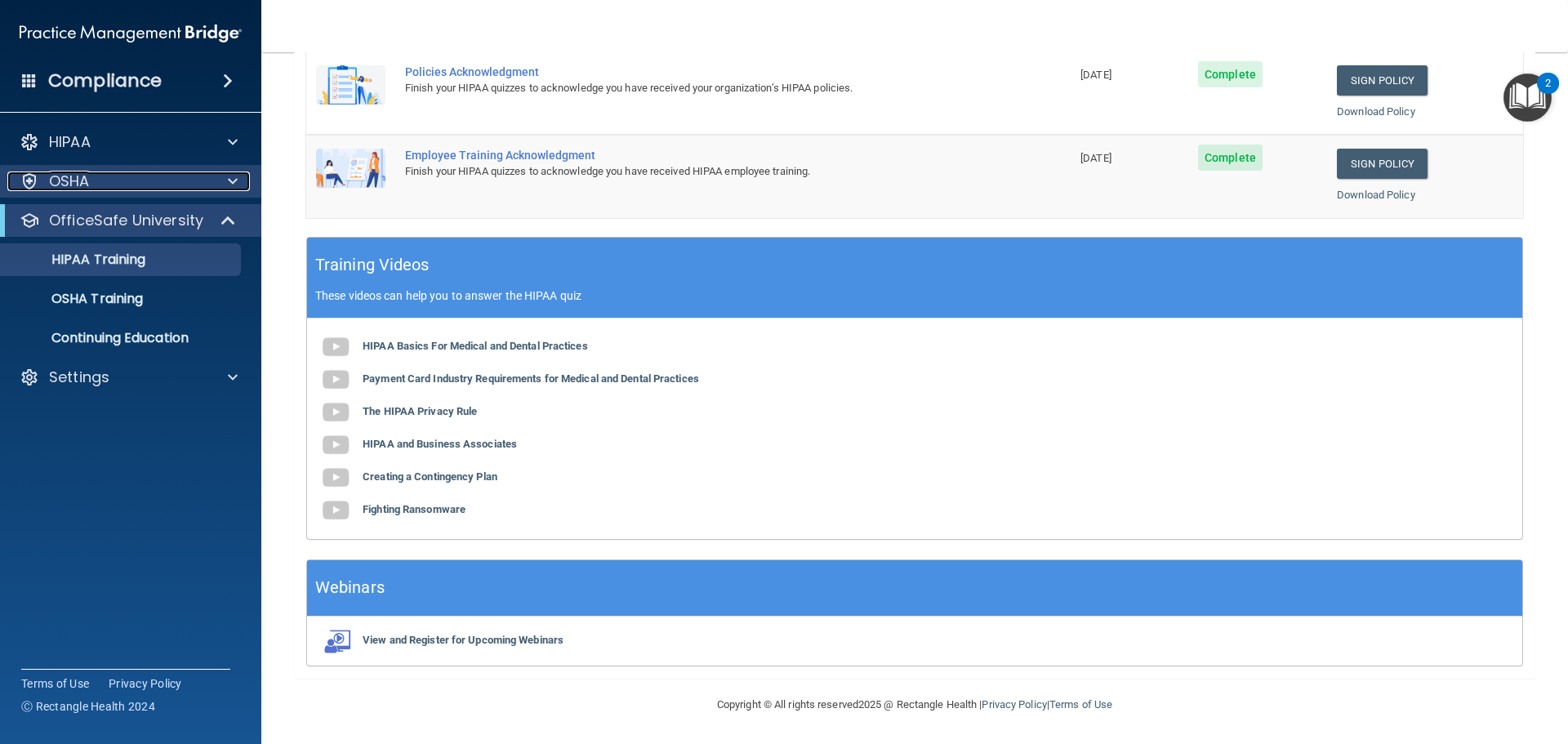
click at [235, 179] on span at bounding box center [232, 181] width 10 height 19
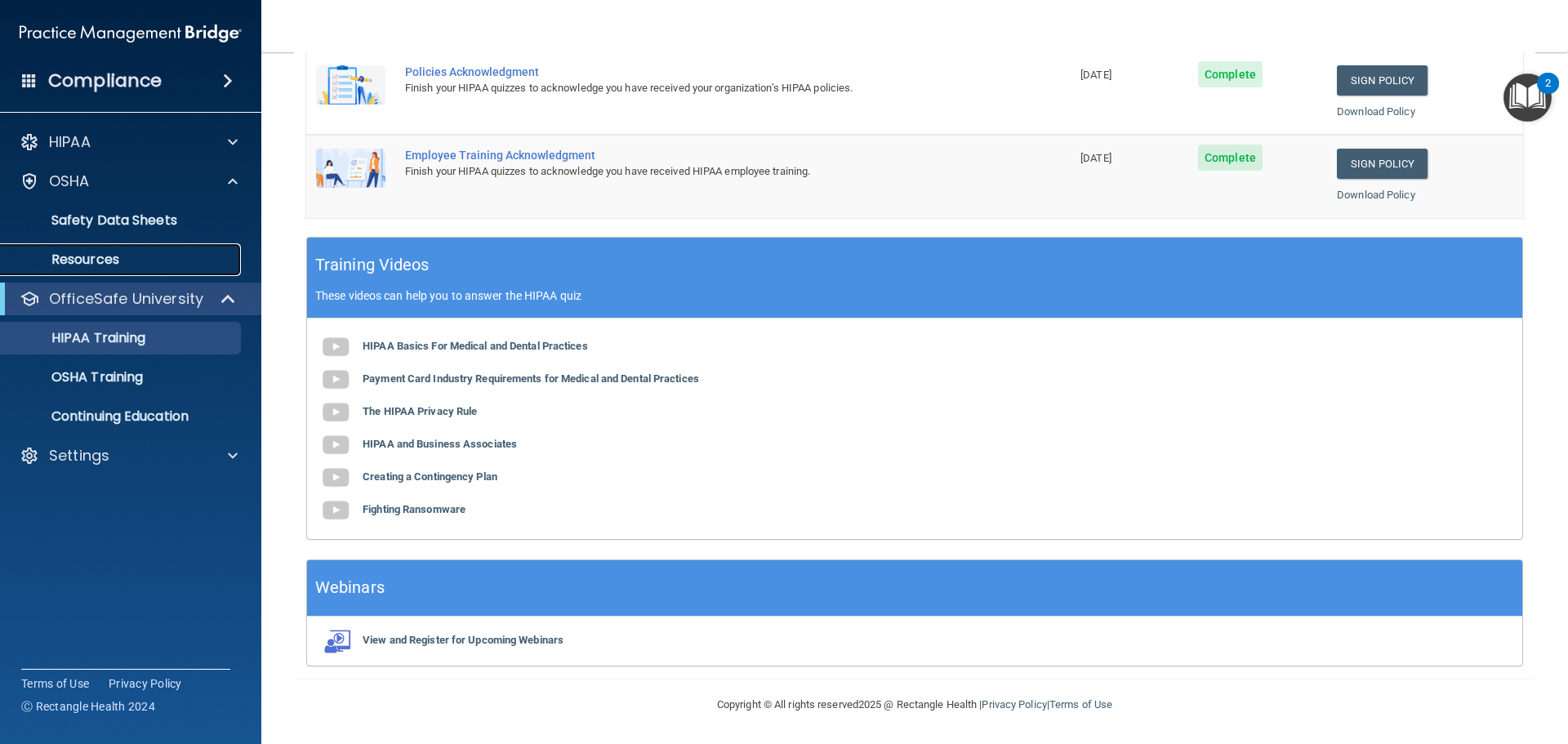
click at [130, 253] on p "Resources" at bounding box center [121, 259] width 223 height 17
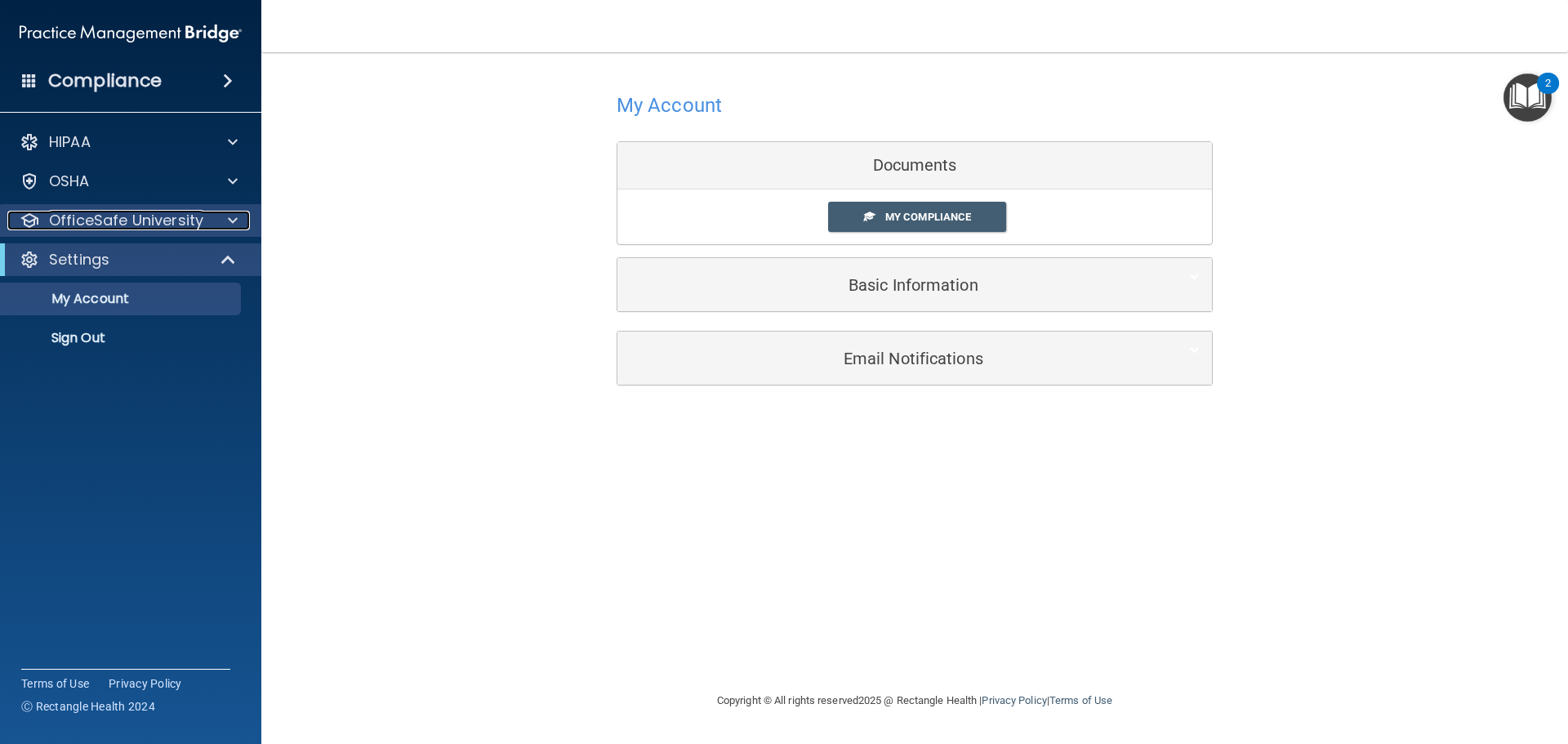
click at [112, 223] on p "OfficeSafe University" at bounding box center [126, 220] width 155 height 19
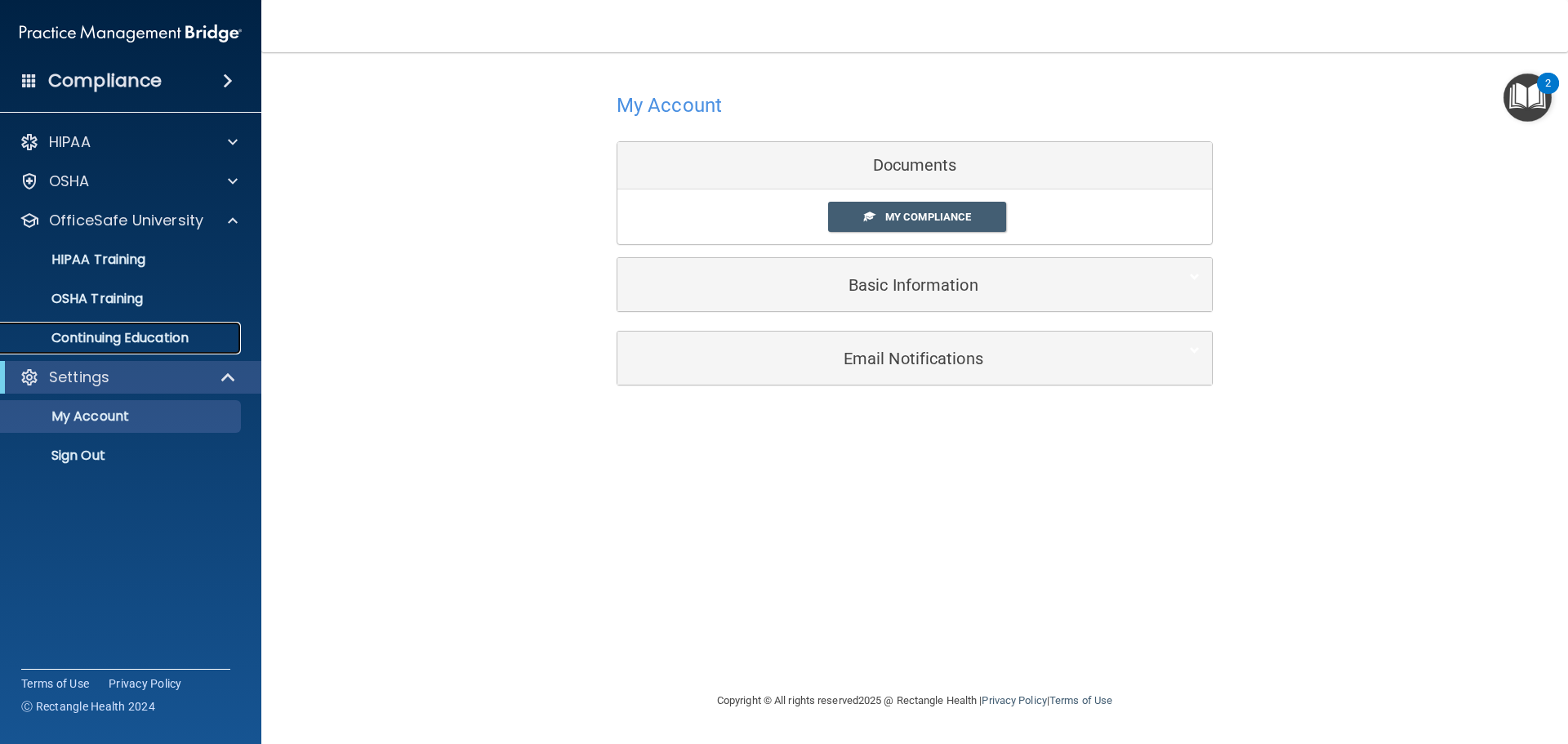
click at [140, 330] on p "Continuing Education" at bounding box center [121, 338] width 223 height 17
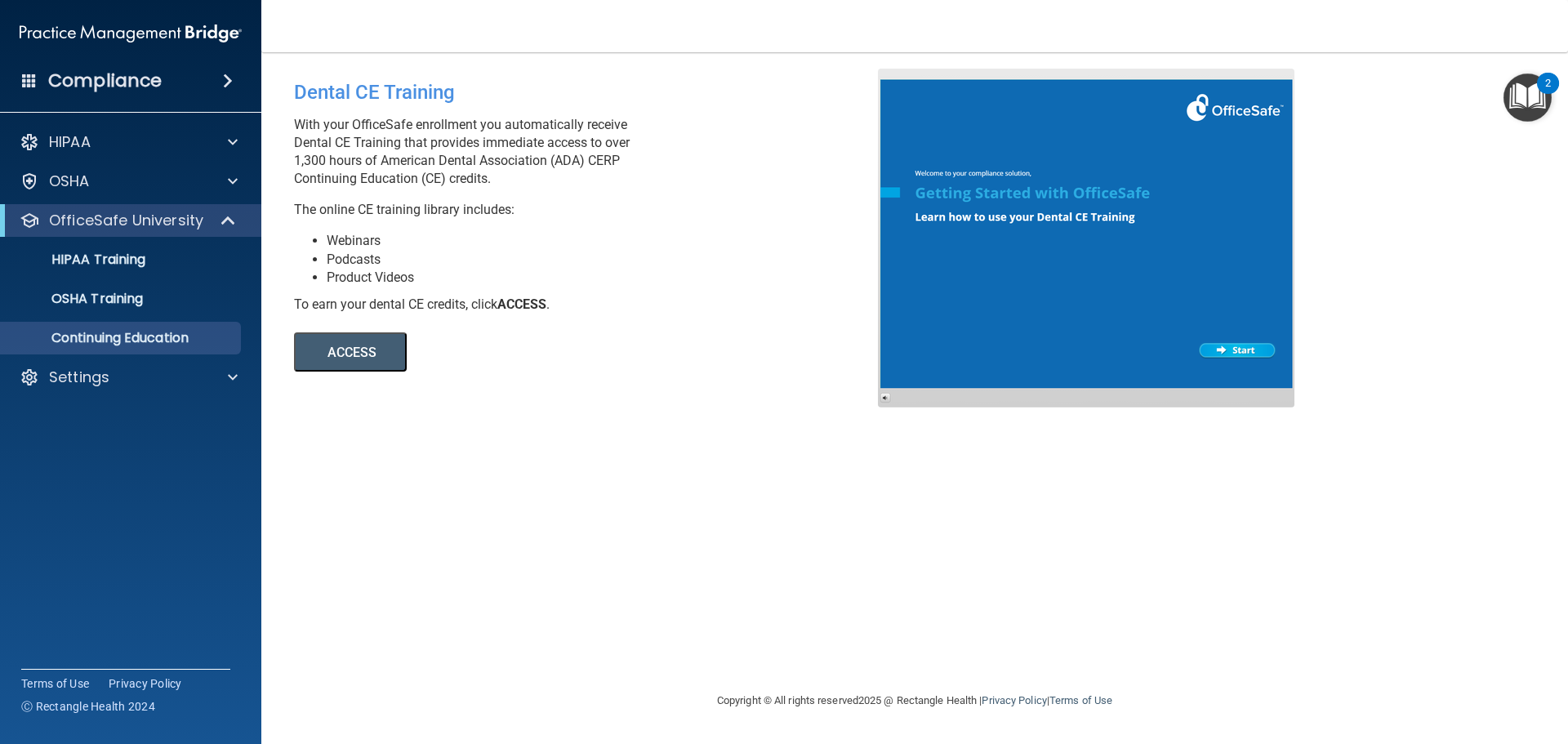
click at [364, 355] on button "ACCESS" at bounding box center [350, 352] width 113 height 39
click at [210, 150] on div at bounding box center [230, 142] width 41 height 19
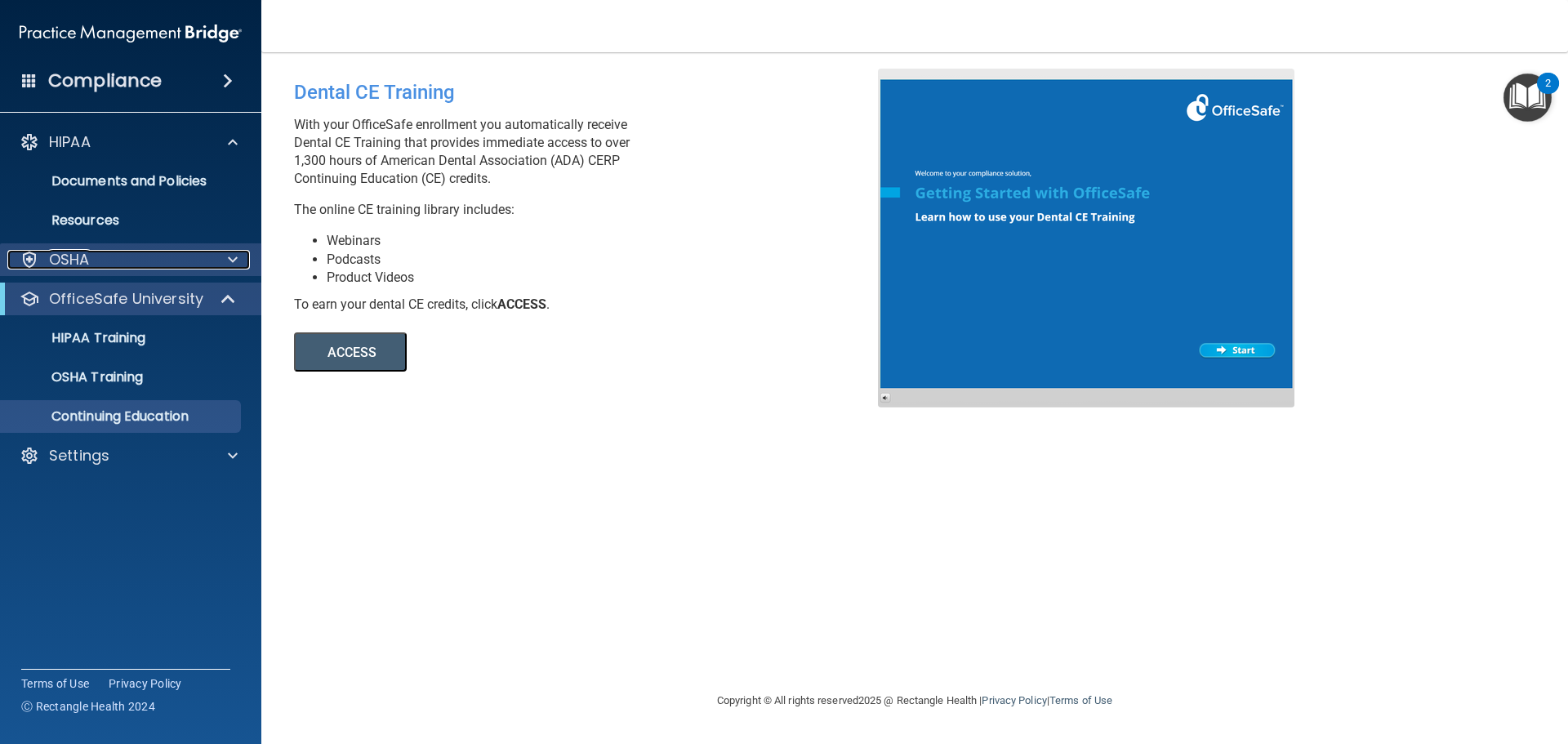
click at [111, 256] on div "OSHA" at bounding box center [108, 259] width 203 height 19
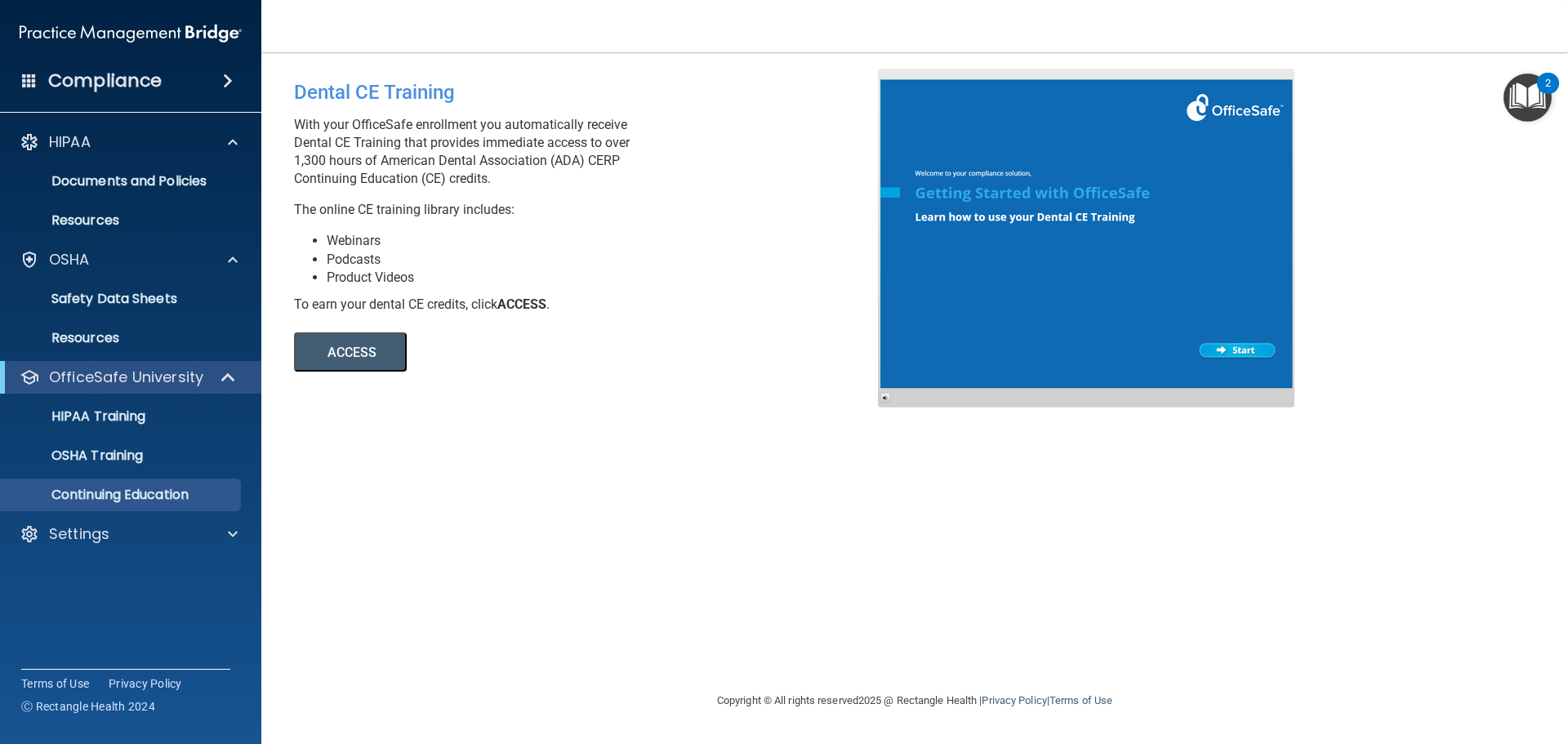
click at [635, 235] on li "Webinars" at bounding box center [609, 241] width 564 height 18
